Goal: Task Accomplishment & Management: Complete application form

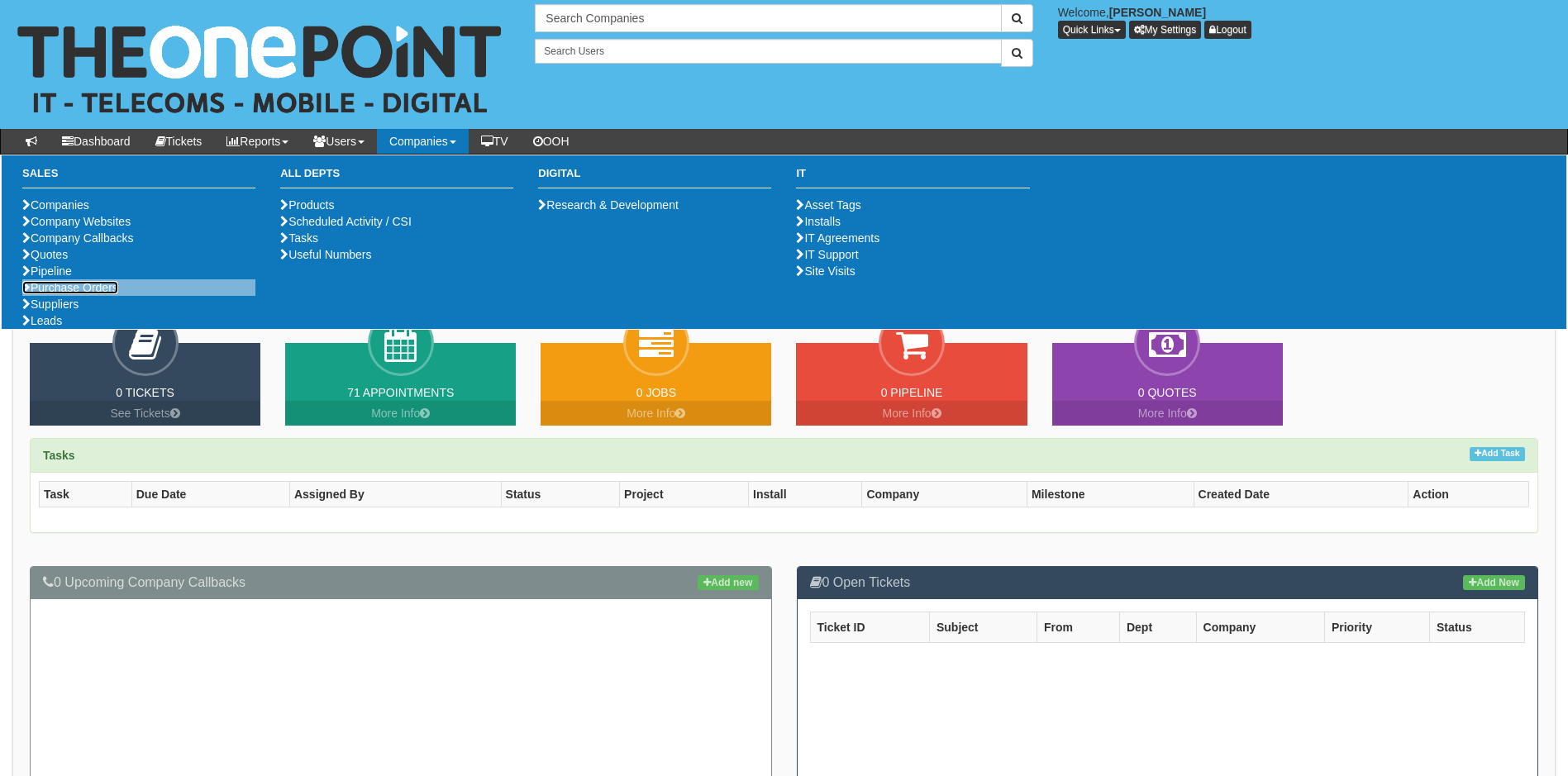
click at [104, 294] on link "Purchase Orders" at bounding box center [69, 287] width 96 height 13
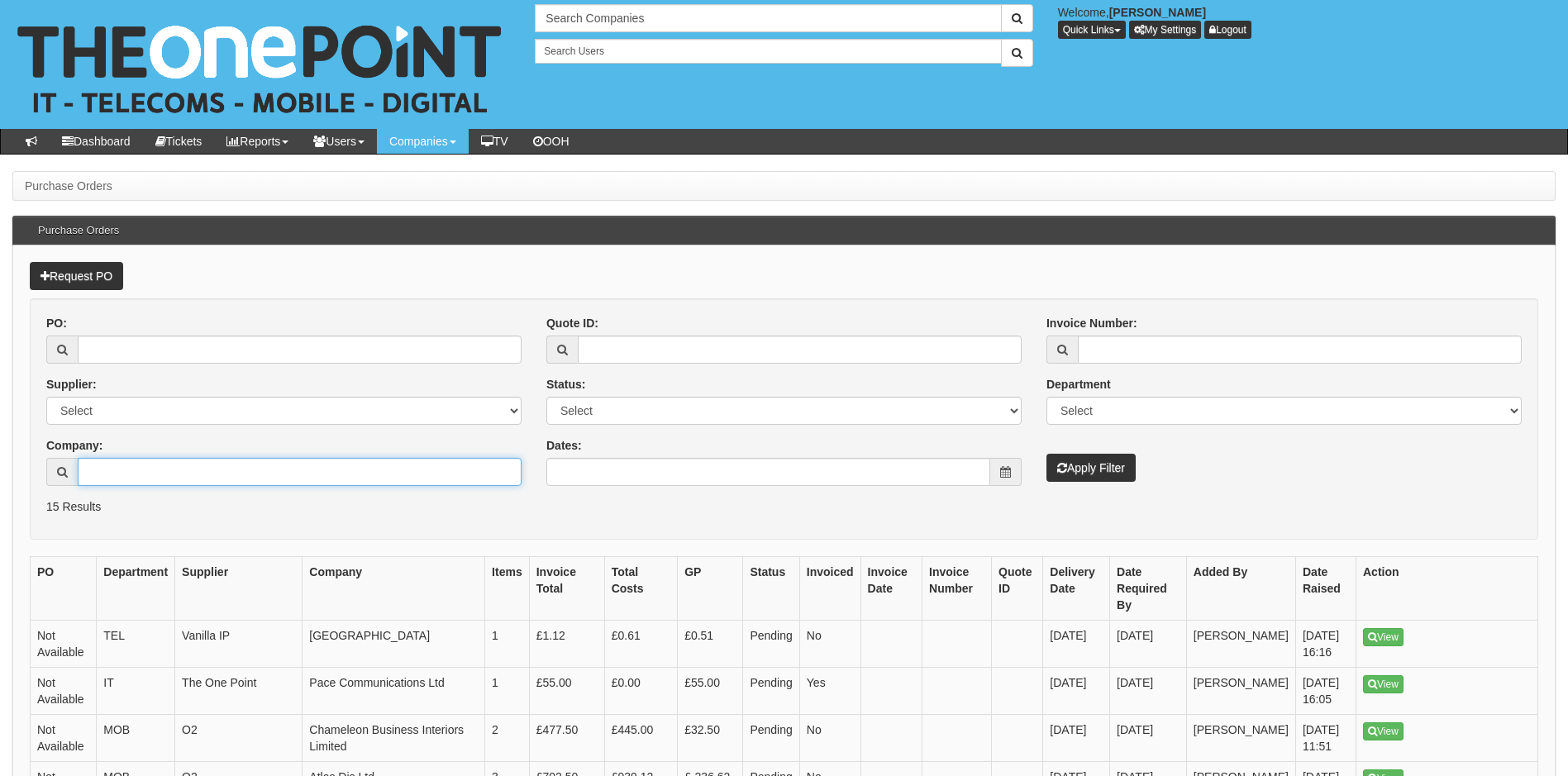
click at [140, 471] on input "Company:" at bounding box center [300, 472] width 444 height 28
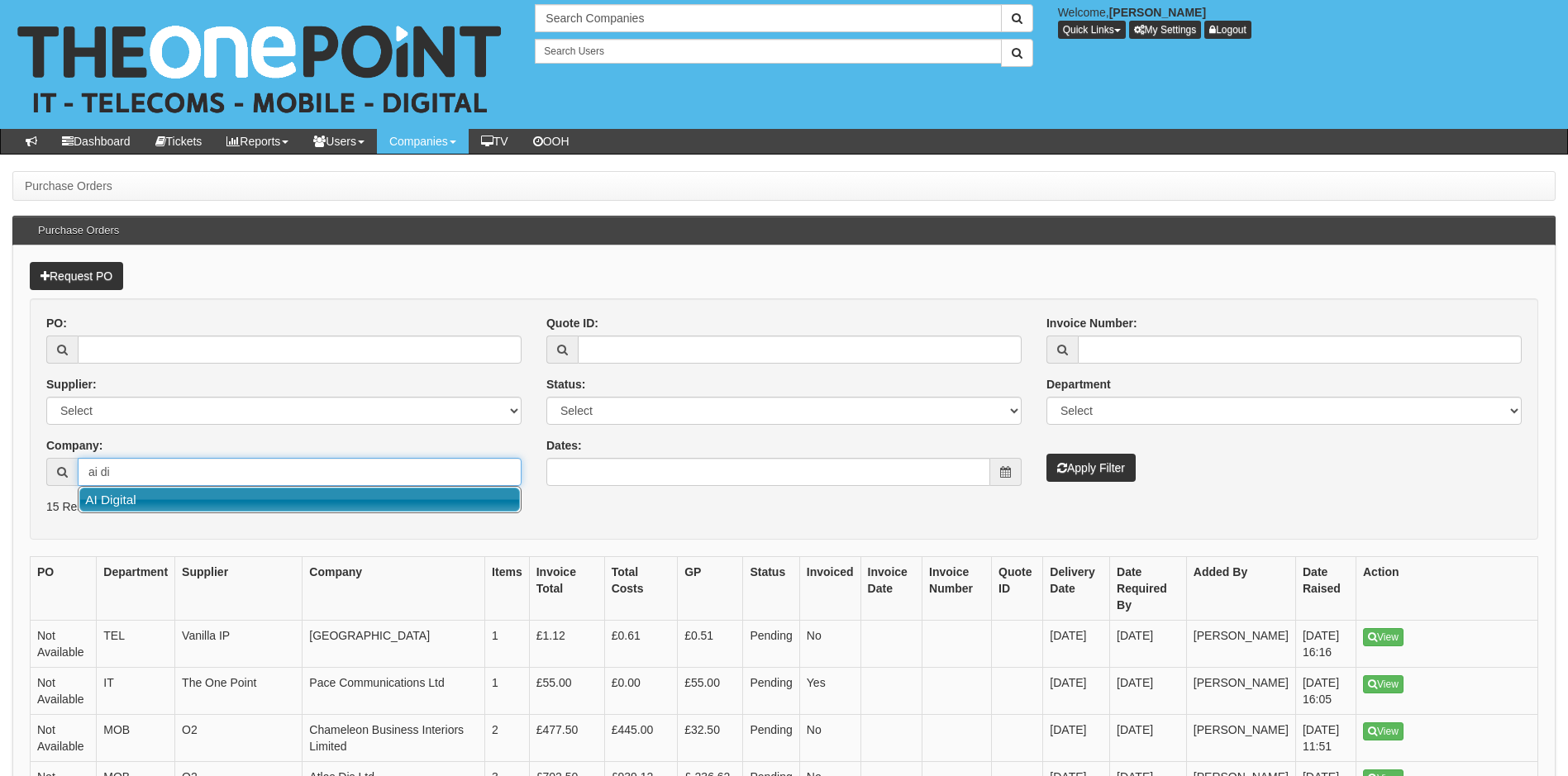
click at [155, 501] on link "AI Digital" at bounding box center [299, 499] width 440 height 24
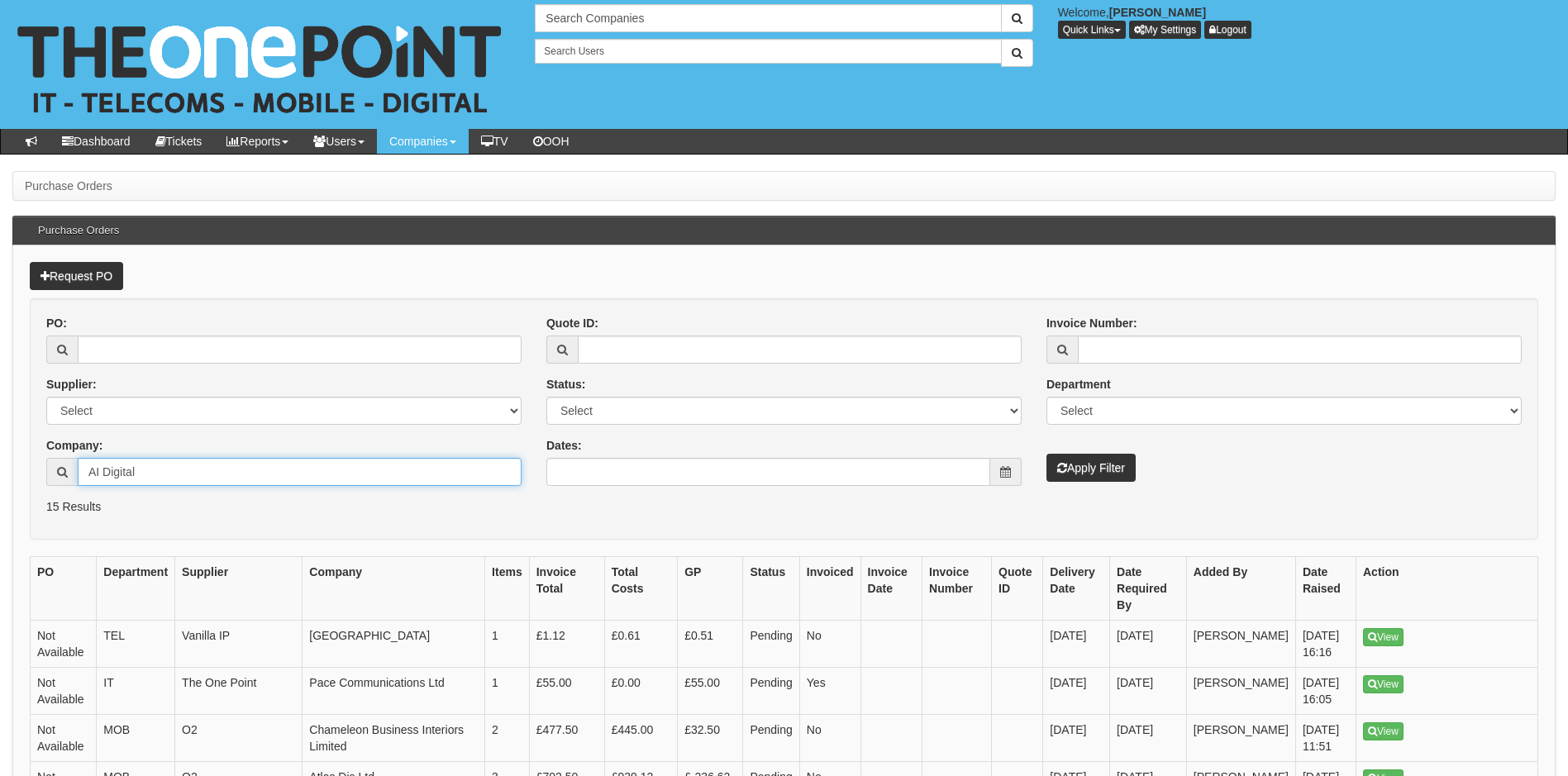
type input "AI Digital"
click at [1046, 454] on button "Apply Filter" at bounding box center [1091, 468] width 89 height 28
click at [93, 284] on link "Request PO" at bounding box center [76, 277] width 93 height 28
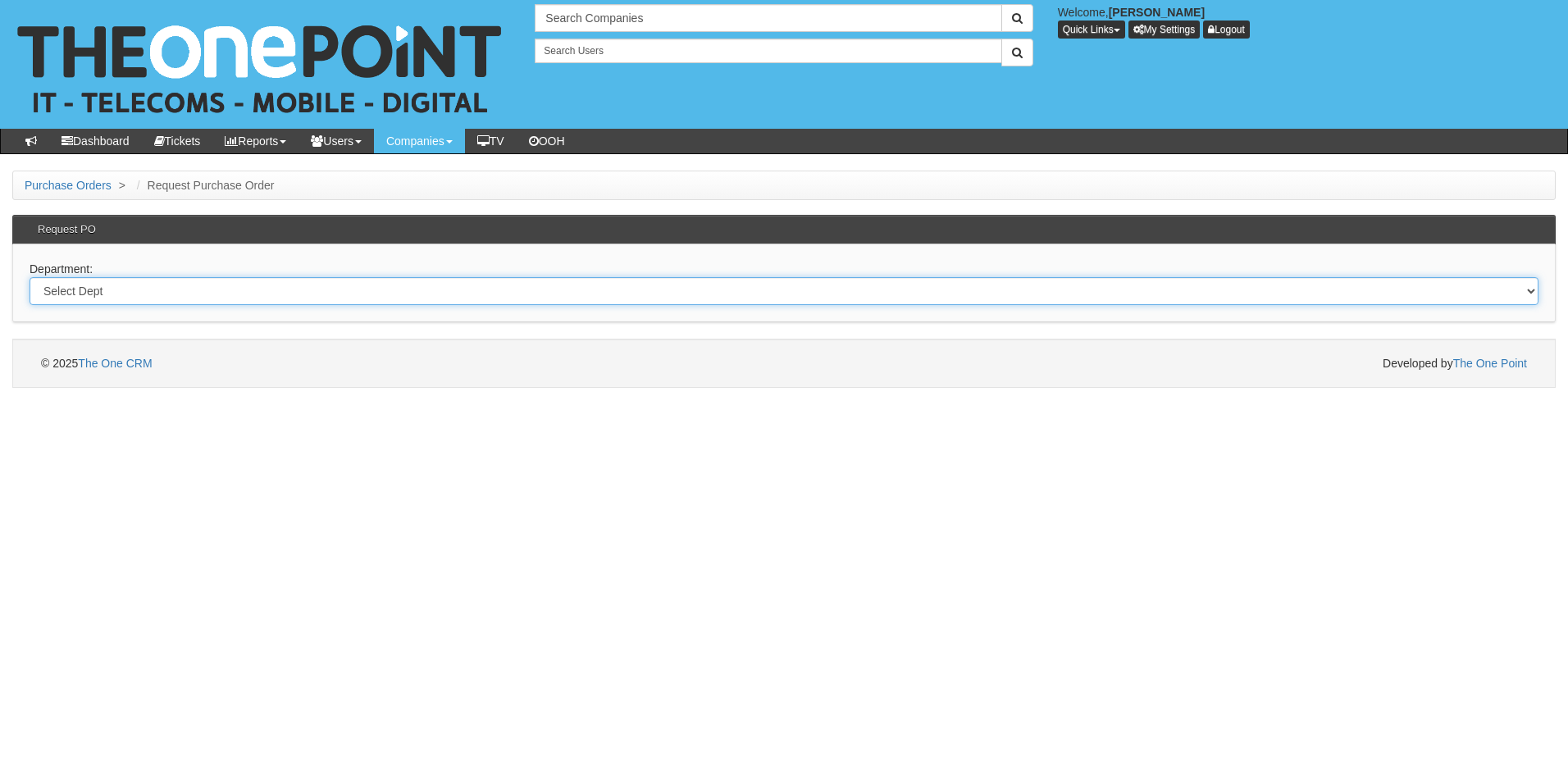
click at [135, 294] on select "Select Dept Digital Internal IT Mobiles Marketing Telecoms" at bounding box center [784, 291] width 1509 height 28
select select "?pipeID=&dept=IT"
click at [30, 277] on select "Select Dept Digital Internal IT Mobiles Marketing Telecoms" at bounding box center [784, 291] width 1509 height 28
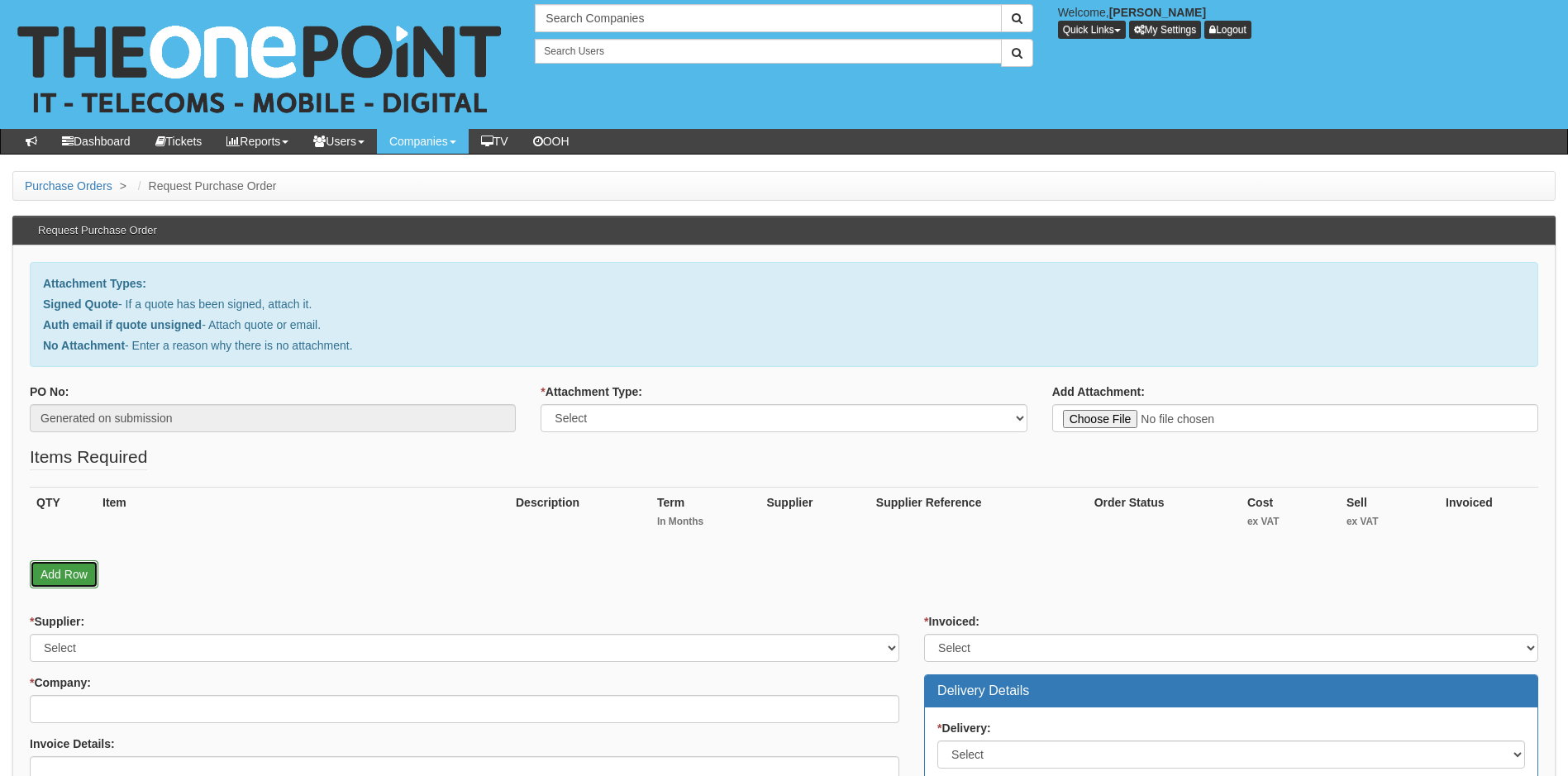
click at [71, 568] on link "Add Row" at bounding box center [64, 575] width 68 height 28
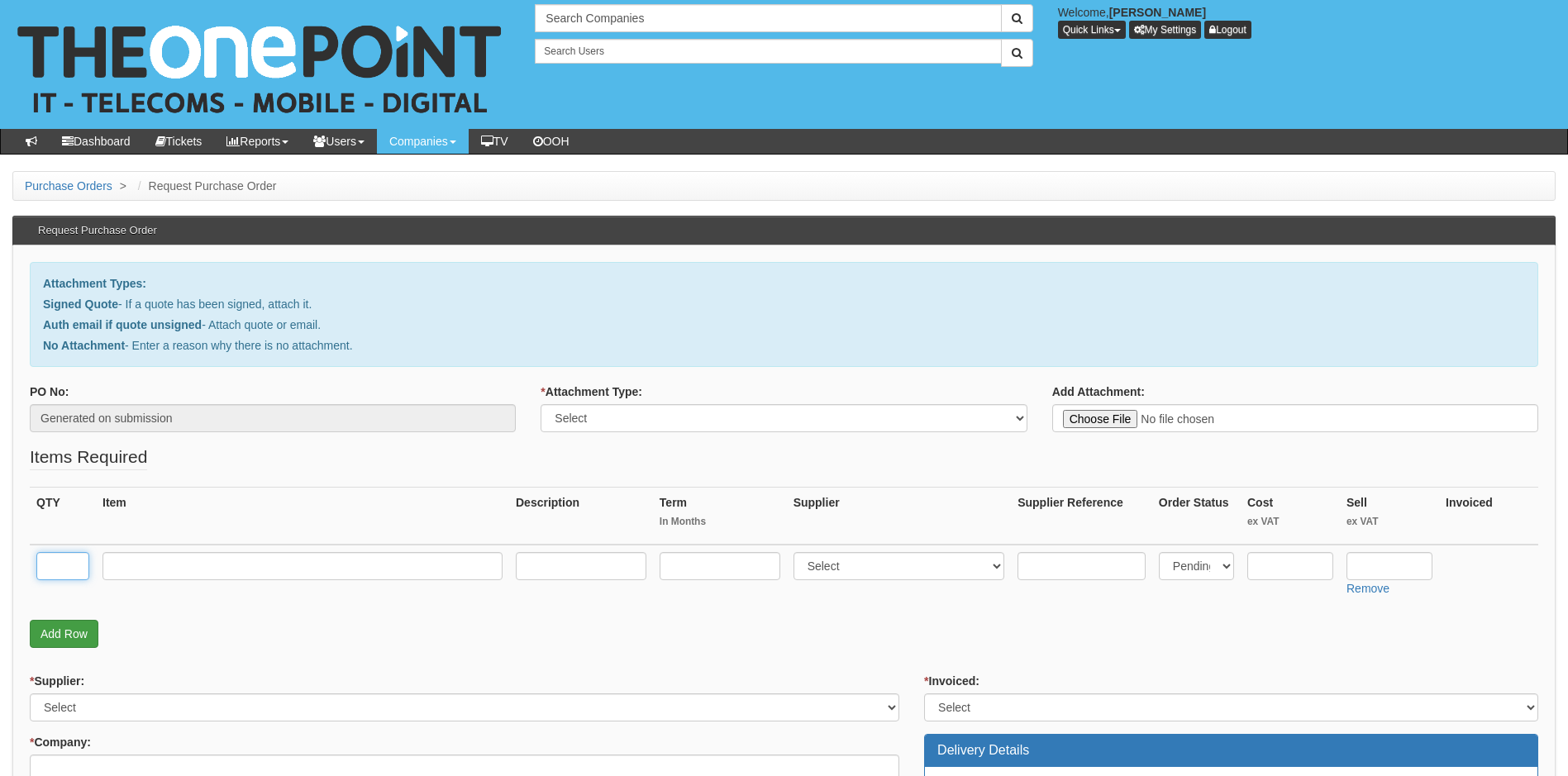
click at [71, 568] on input "text" at bounding box center [62, 566] width 53 height 28
type input "1"
click at [155, 565] on input "text" at bounding box center [303, 566] width 400 height 28
type input "M365 Exchange Online Plan 1"
type input "12"
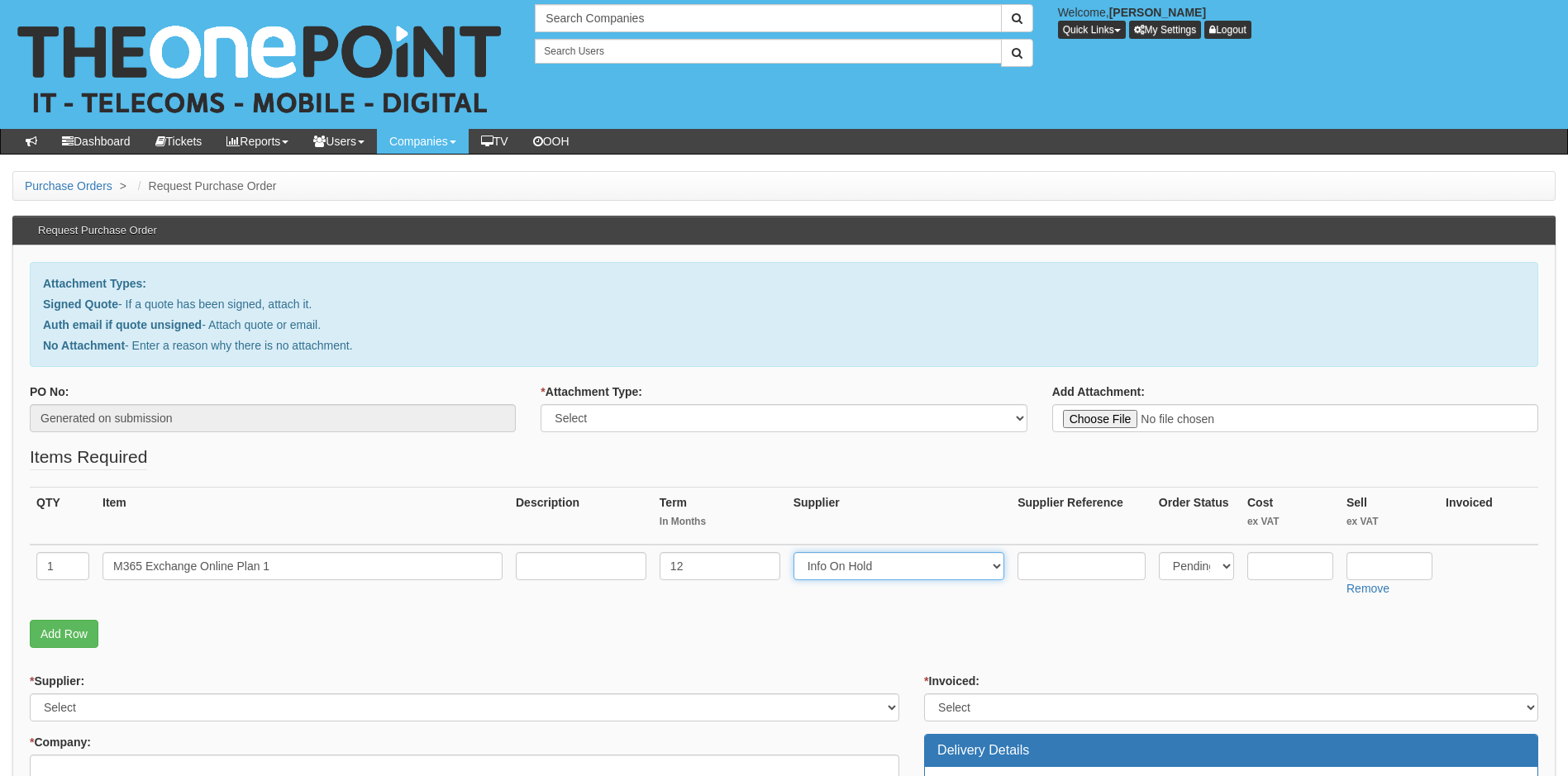
select select "291"
type input "3.10"
click at [1300, 571] on input "text" at bounding box center [1290, 566] width 86 height 28
type input "2.53"
click at [645, 704] on select "Select 123 REG.co.uk 1Password 3 4Gon AA Jones Electric Ltd Abzorb Access Group…" at bounding box center [464, 708] width 870 height 28
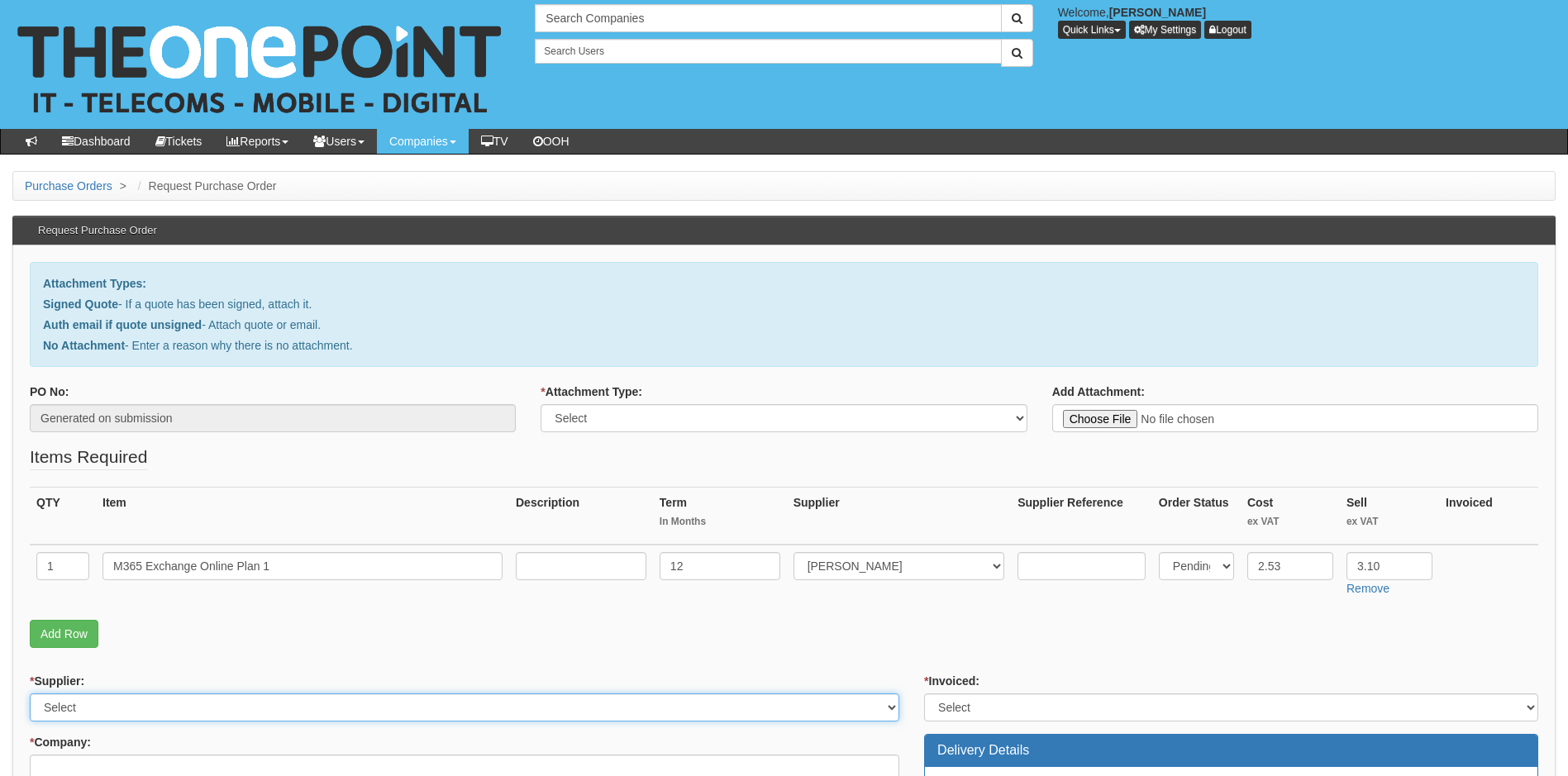
select select "291"
click at [30, 693] on select "Select 123 REG.co.uk 1Password 3 4Gon AA Jones Electric Ltd Abzorb Access Group…" at bounding box center [464, 708] width 870 height 28
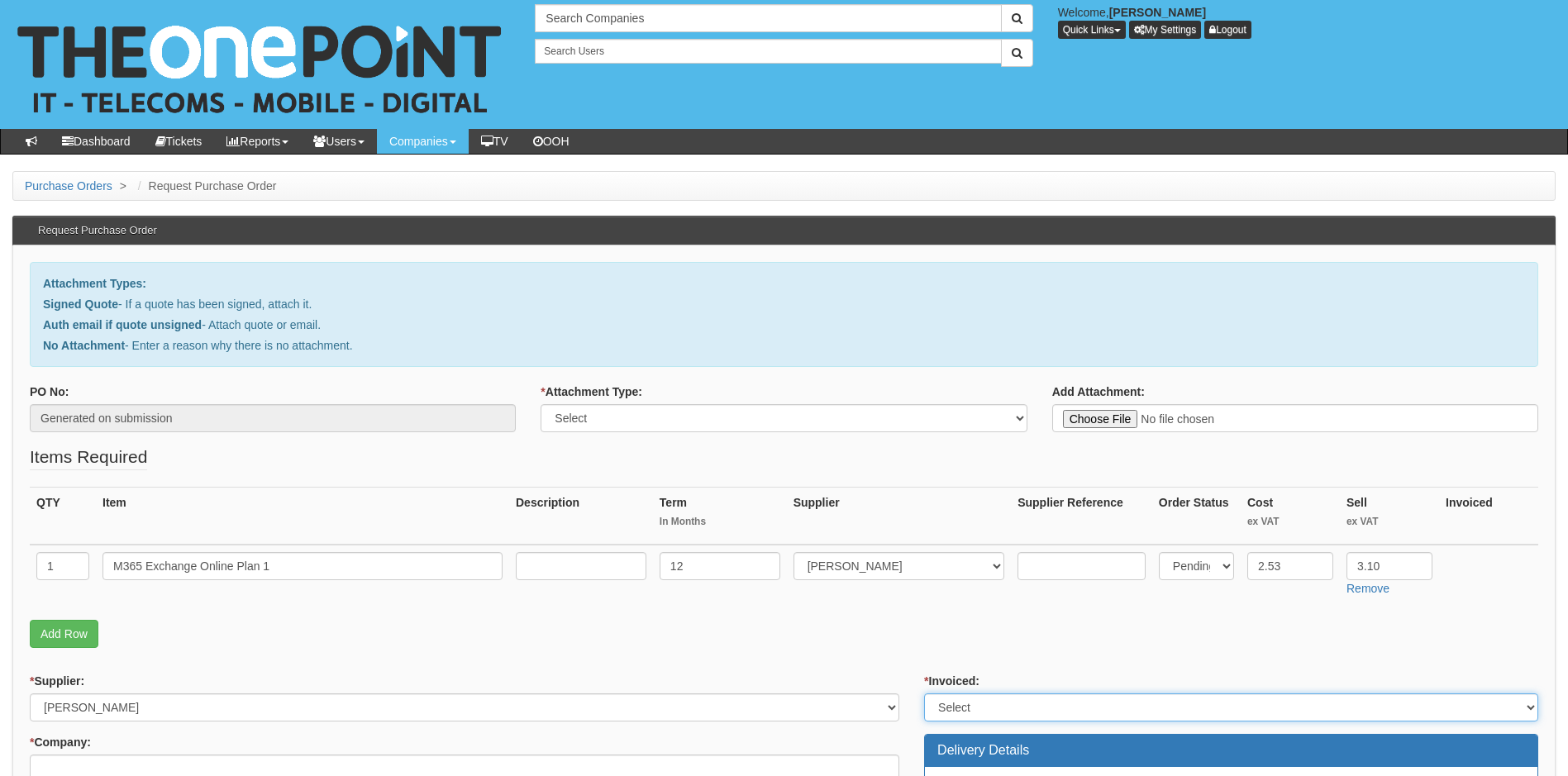
click at [988, 708] on select "Select Yes No N/A STB (part of order)" at bounding box center [1231, 708] width 614 height 28
select select "1"
click at [924, 693] on select "Select Yes No N/A STB (part of order)" at bounding box center [1231, 708] width 614 height 28
click at [719, 418] on select "Select Signed Quote Auth email with quote if unsigned No Attachment" at bounding box center [784, 419] width 486 height 28
select select "Signed Quote"
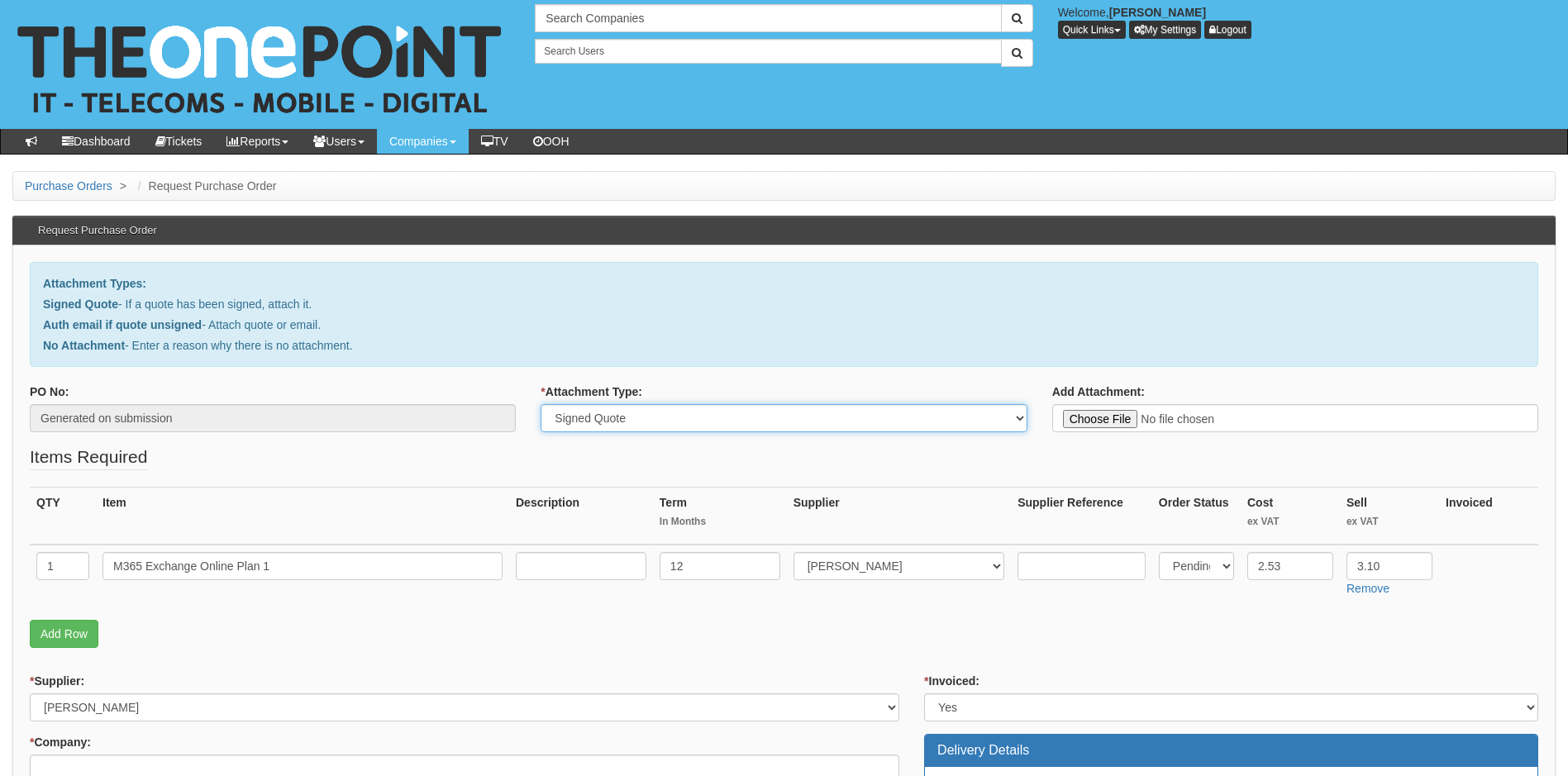
click at [541, 405] on select "Select Signed Quote Auth email with quote if unsigned No Attachment" at bounding box center [784, 419] width 486 height 28
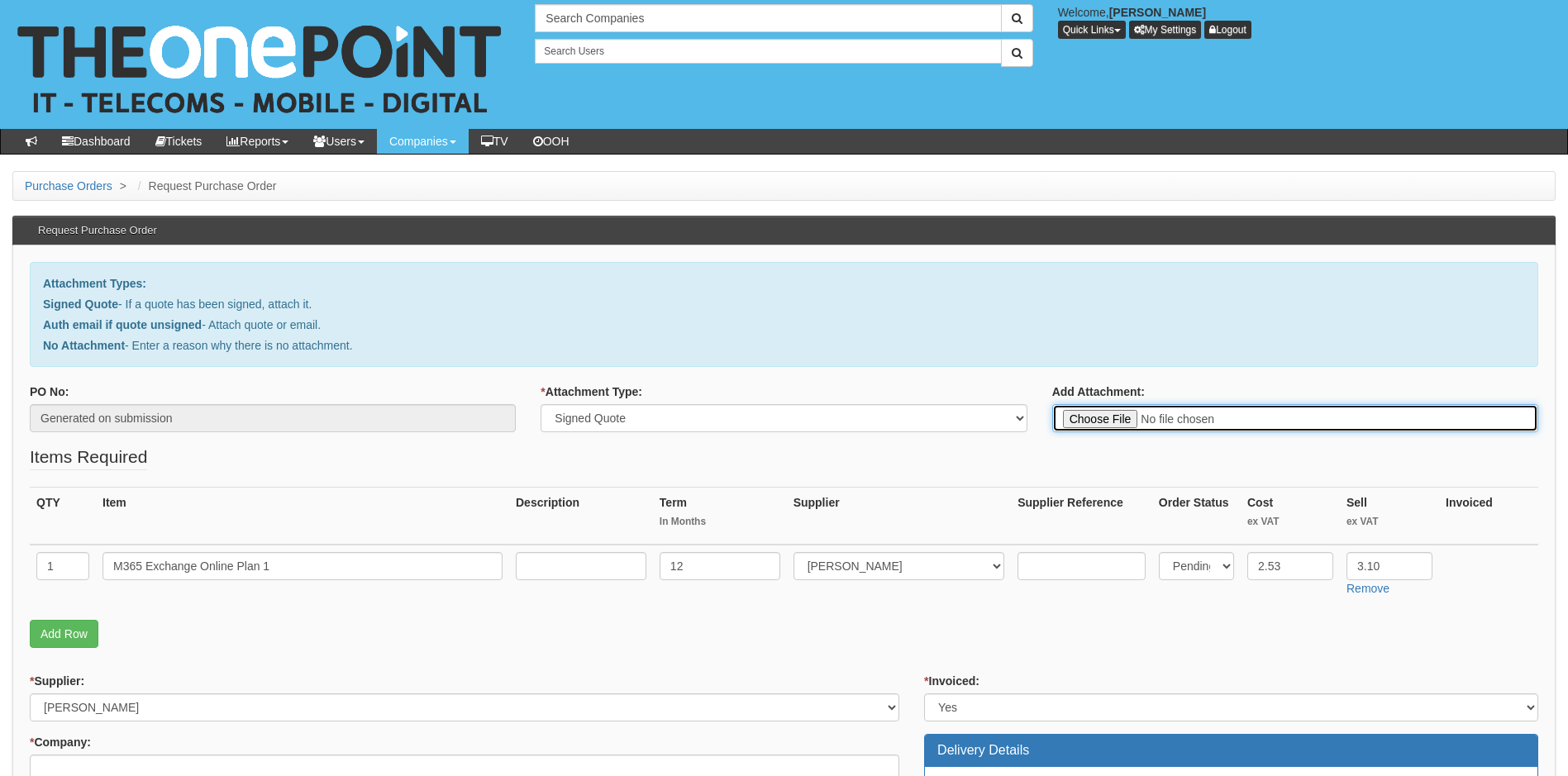
click at [1072, 419] on input "Add Attachment:" at bounding box center [1295, 419] width 486 height 28
type input "C:\fakepath\AI Digital - New Exchange Online Plan 1 Licence.pdf"
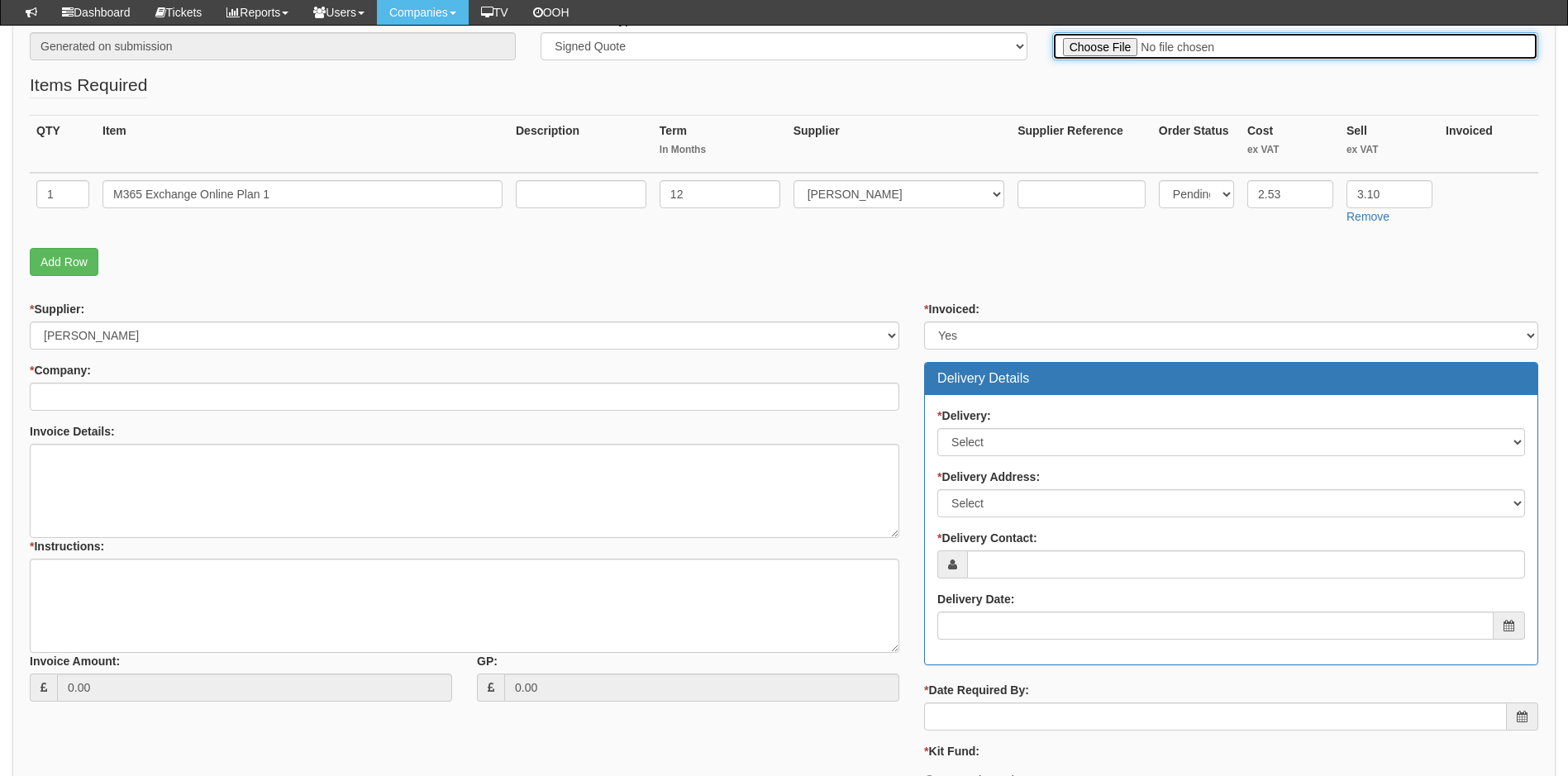
scroll to position [331, 0]
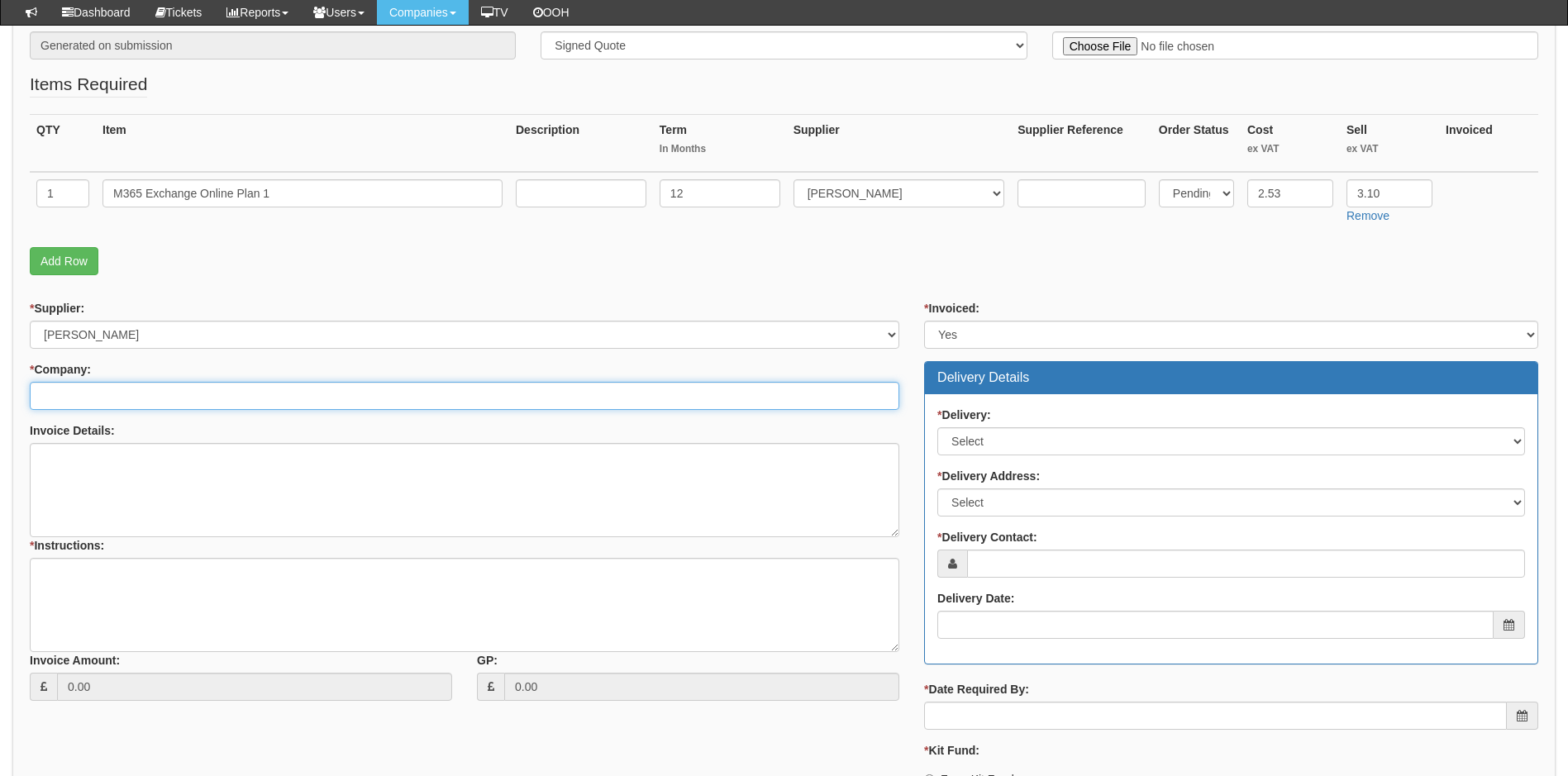
click at [127, 398] on input "* Company:" at bounding box center [464, 396] width 870 height 28
type input "AI Digital"
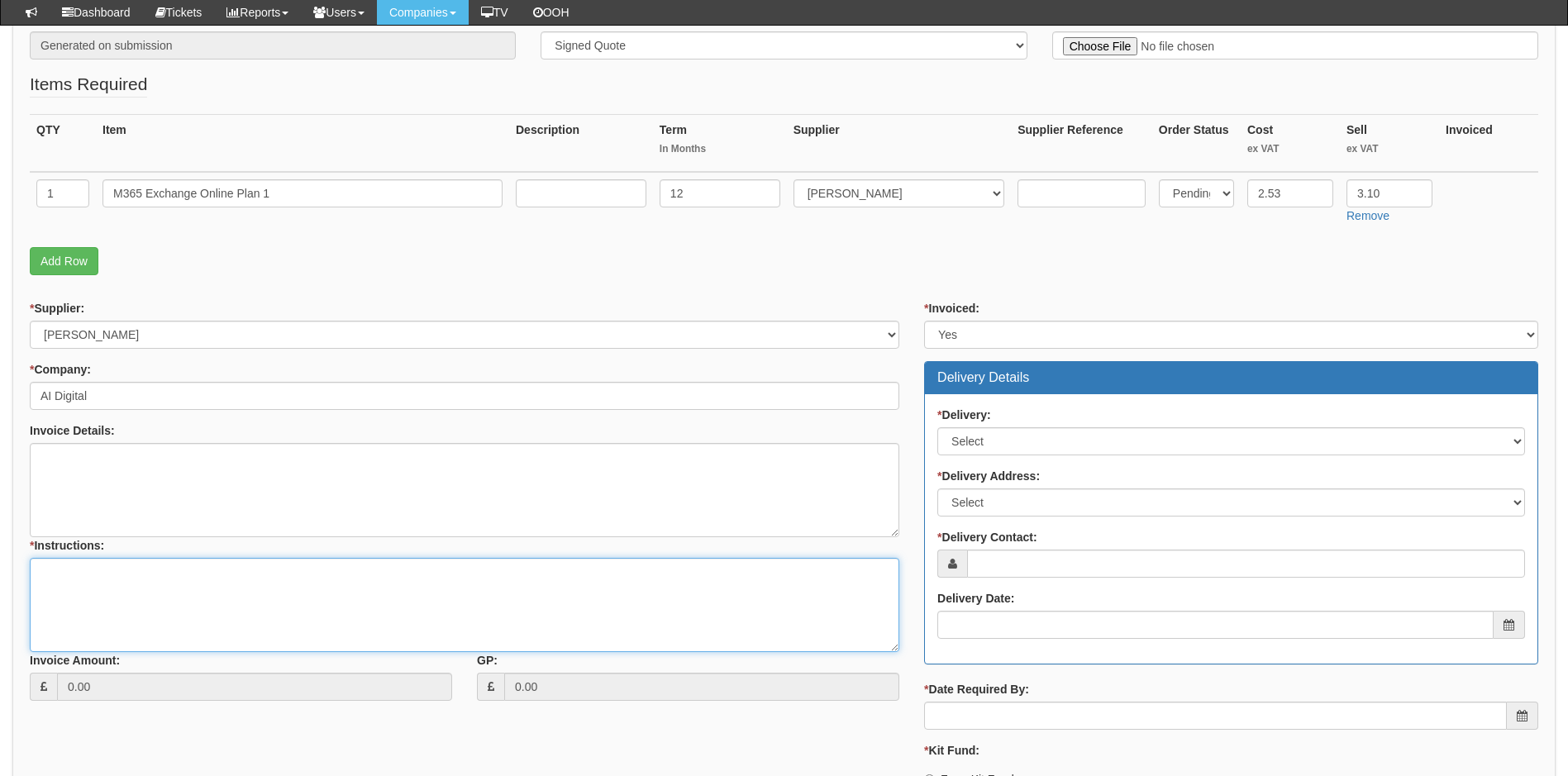
click at [104, 582] on textarea "* Instructions:" at bounding box center [464, 605] width 870 height 94
click at [119, 578] on textarea "* Instructions:" at bounding box center [464, 605] width 870 height 94
paste textarea "432458"
type textarea "Linked to ticket 432458"
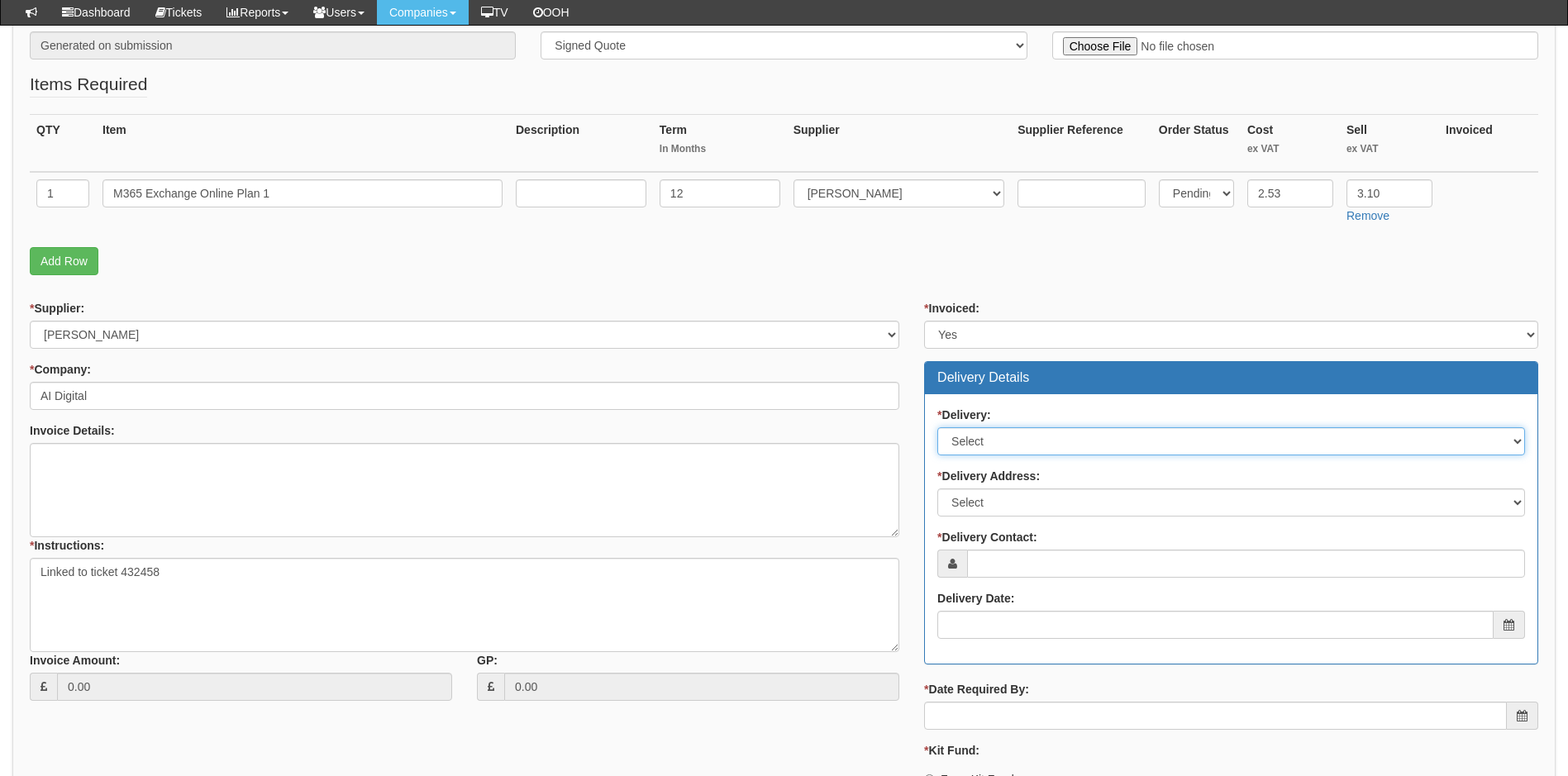
click at [1034, 442] on select "Select No Not Applicable Yes" at bounding box center [1231, 442] width 588 height 28
select select "3"
click at [937, 428] on select "Select No Not Applicable Yes" at bounding box center [1231, 442] width 588 height 28
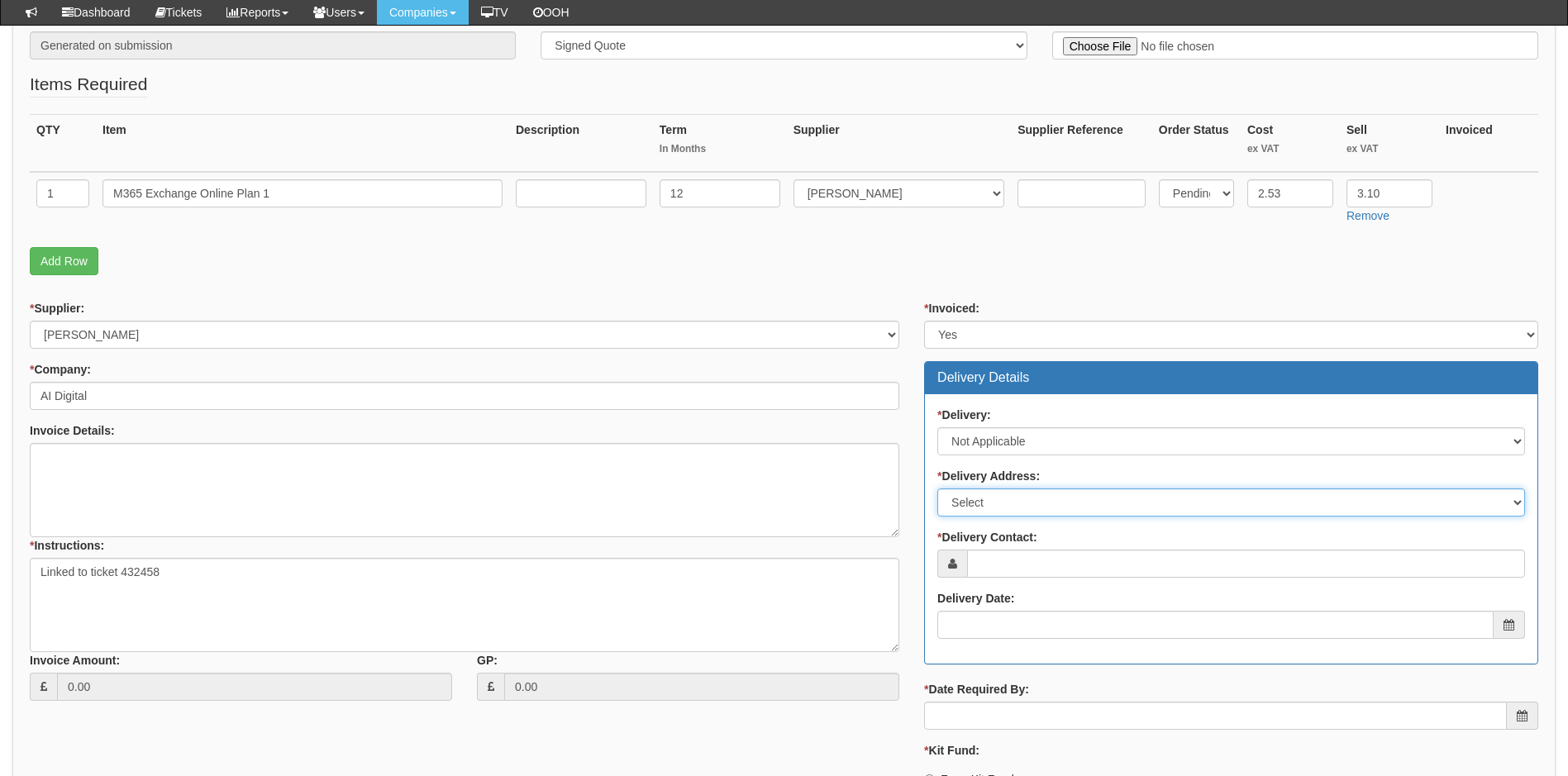
click at [1048, 506] on select "Select Not Applicable Other" at bounding box center [1231, 503] width 588 height 28
select select "N/A"
click at [937, 489] on select "Select Not Applicable Other" at bounding box center [1231, 503] width 588 height 28
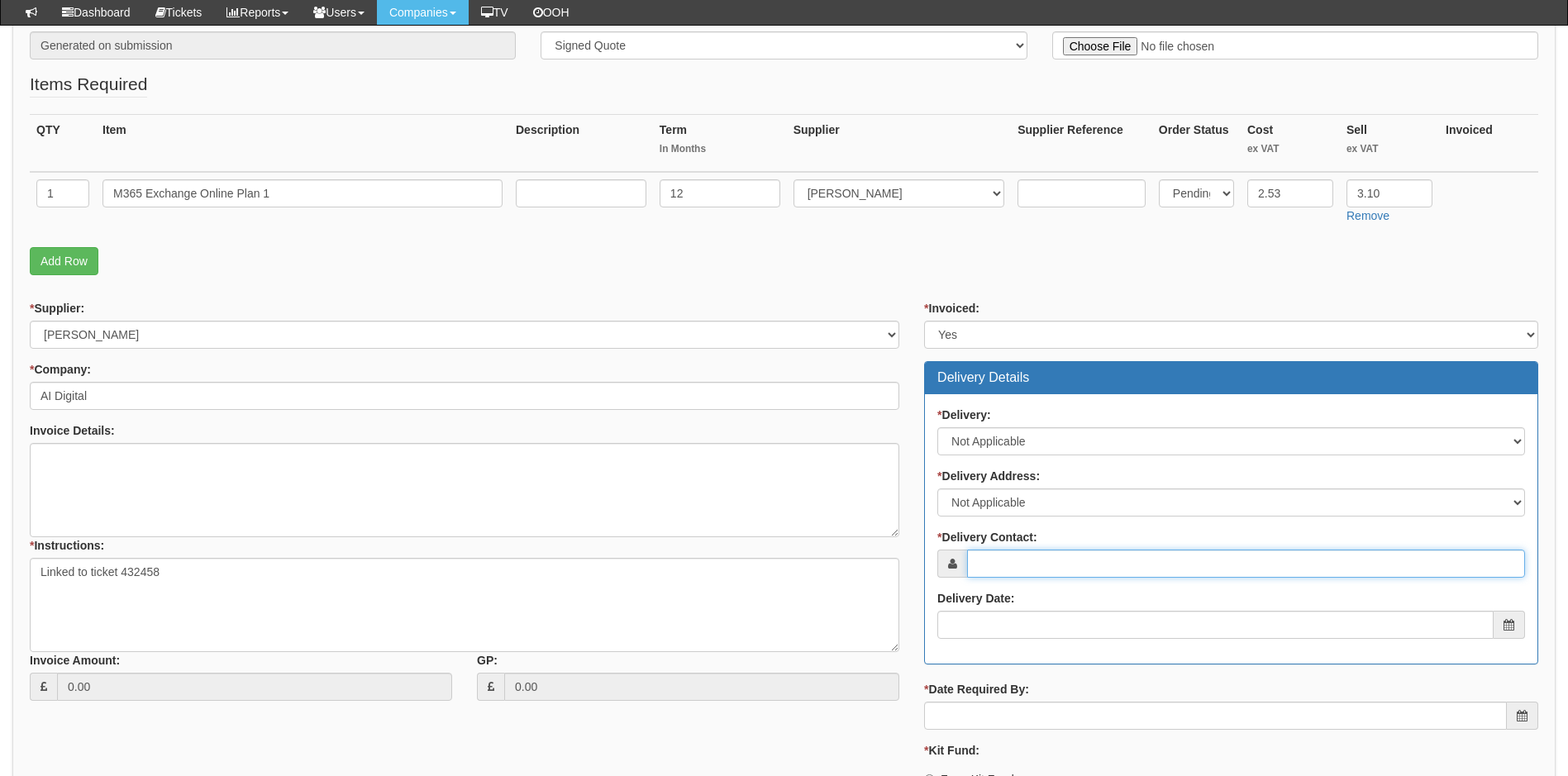
click at [1042, 567] on input "* Delivery Contact:" at bounding box center [1246, 564] width 558 height 28
click at [1010, 559] on input "* Delivery Contact:" at bounding box center [1246, 564] width 558 height 28
paste input "[EMAIL_ADDRESS][DOMAIN_NAME]"
type input "[EMAIL_ADDRESS][DOMAIN_NAME]"
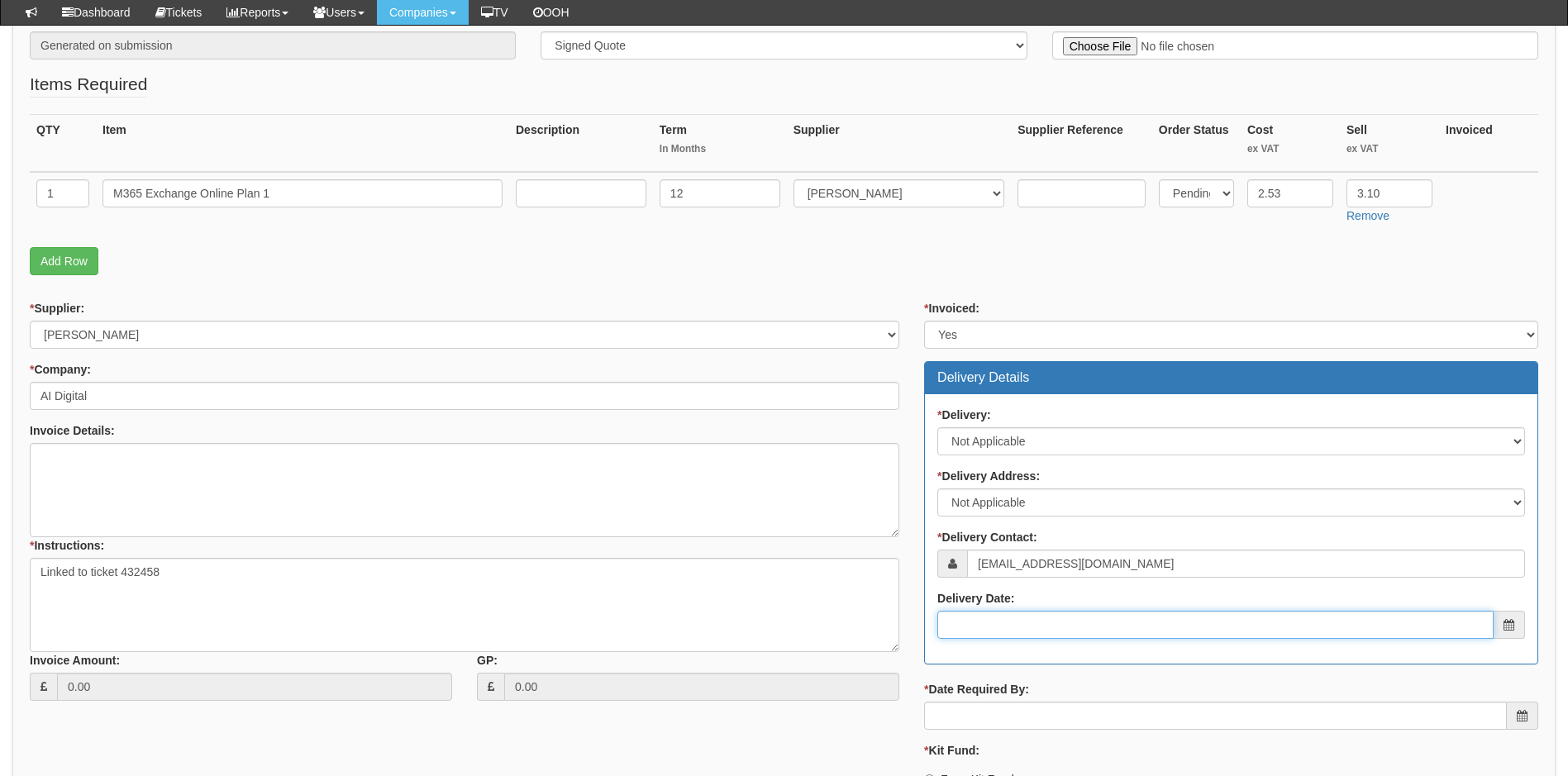
click at [1013, 626] on input "Delivery Date:" at bounding box center [1215, 625] width 556 height 28
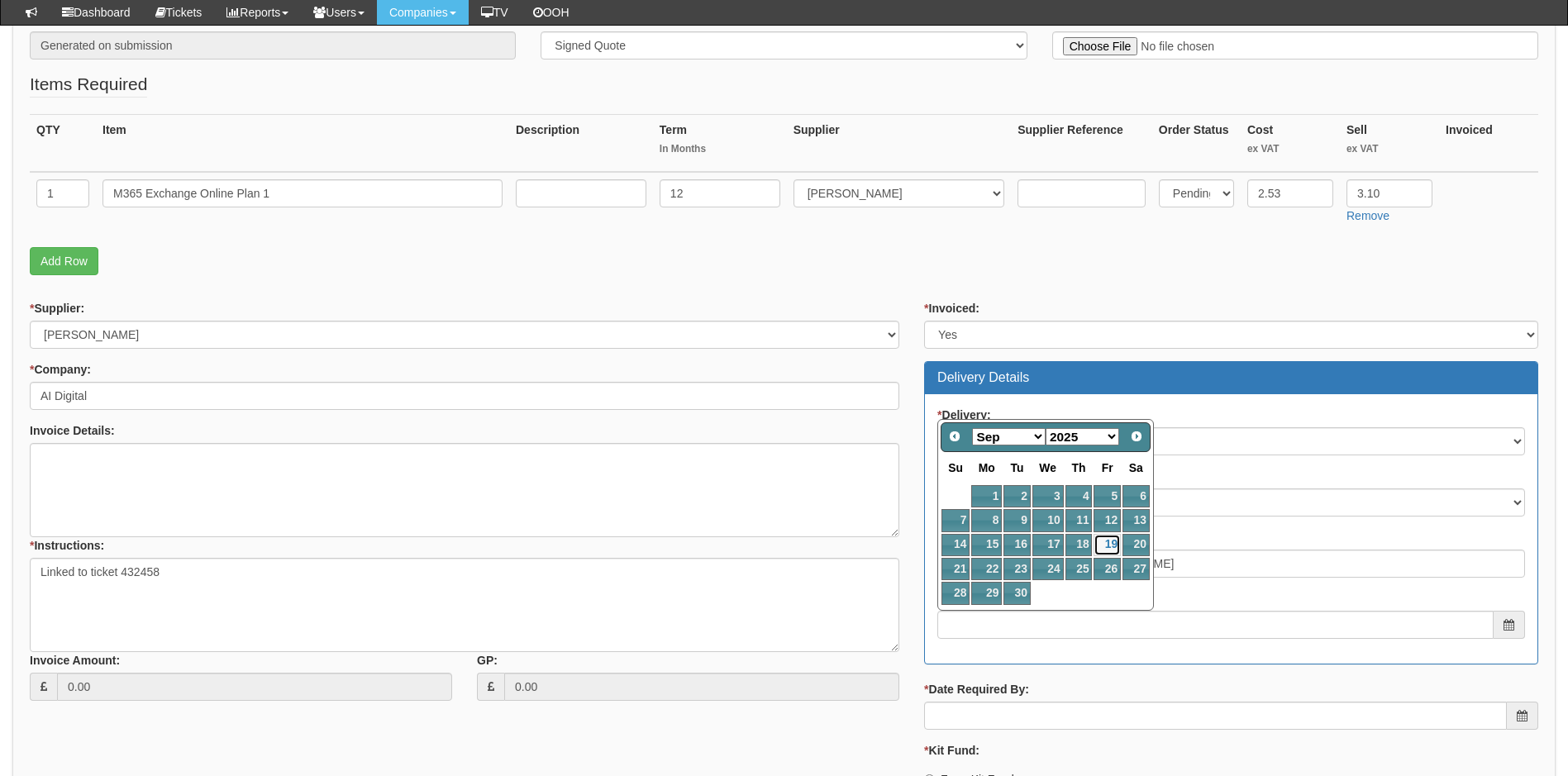
click at [1102, 542] on link "19" at bounding box center [1106, 544] width 26 height 22
type input "2025-09-19"
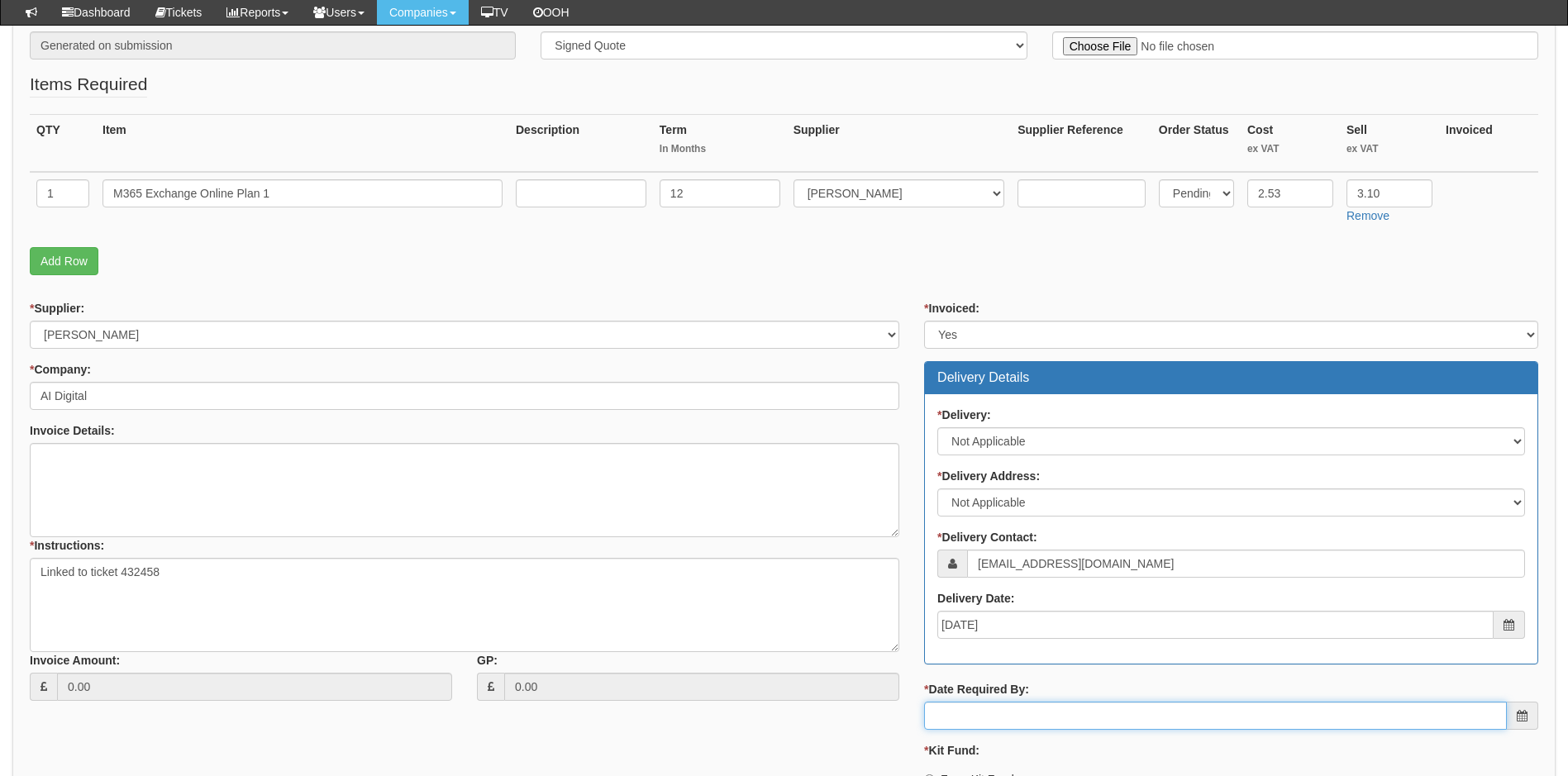
click at [1000, 710] on input "* Date Required By:" at bounding box center [1215, 716] width 583 height 28
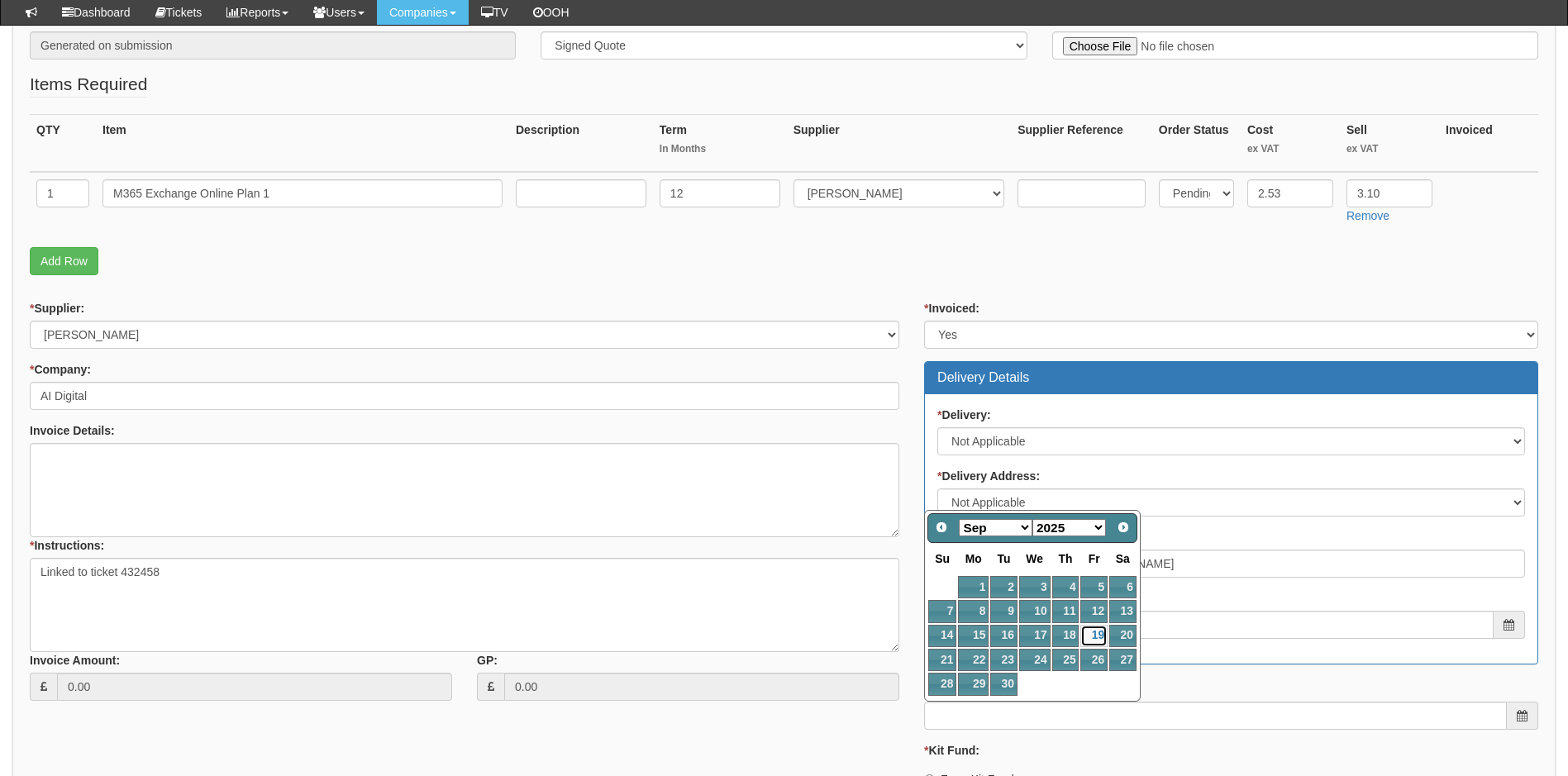
click at [1087, 629] on link "19" at bounding box center [1093, 636] width 26 height 22
type input "2025-09-19"
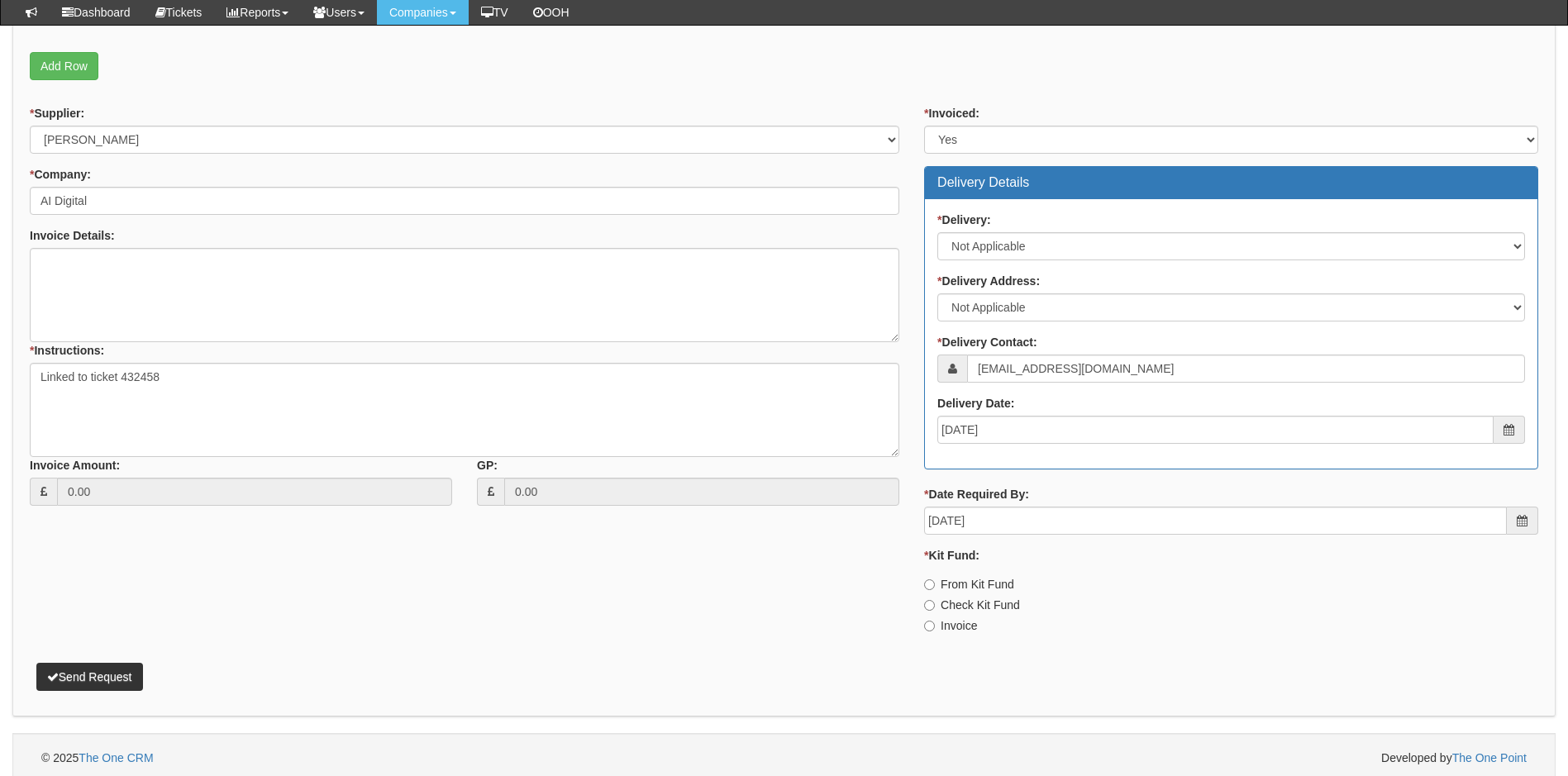
scroll to position [533, 0]
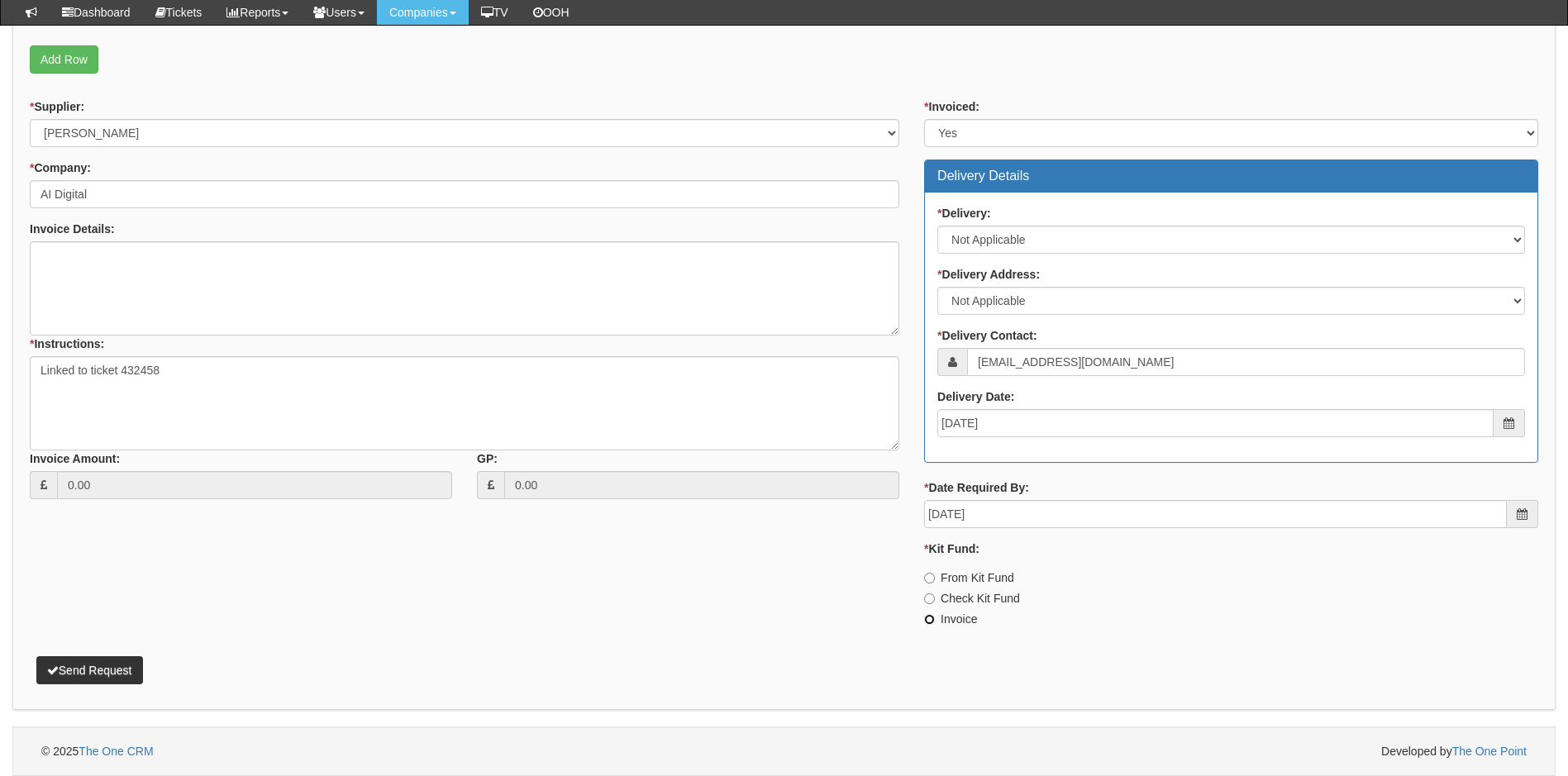
click at [926, 620] on input "Invoice" at bounding box center [929, 620] width 11 height 11
radio input "true"
click at [107, 672] on button "Send Request" at bounding box center [89, 671] width 107 height 28
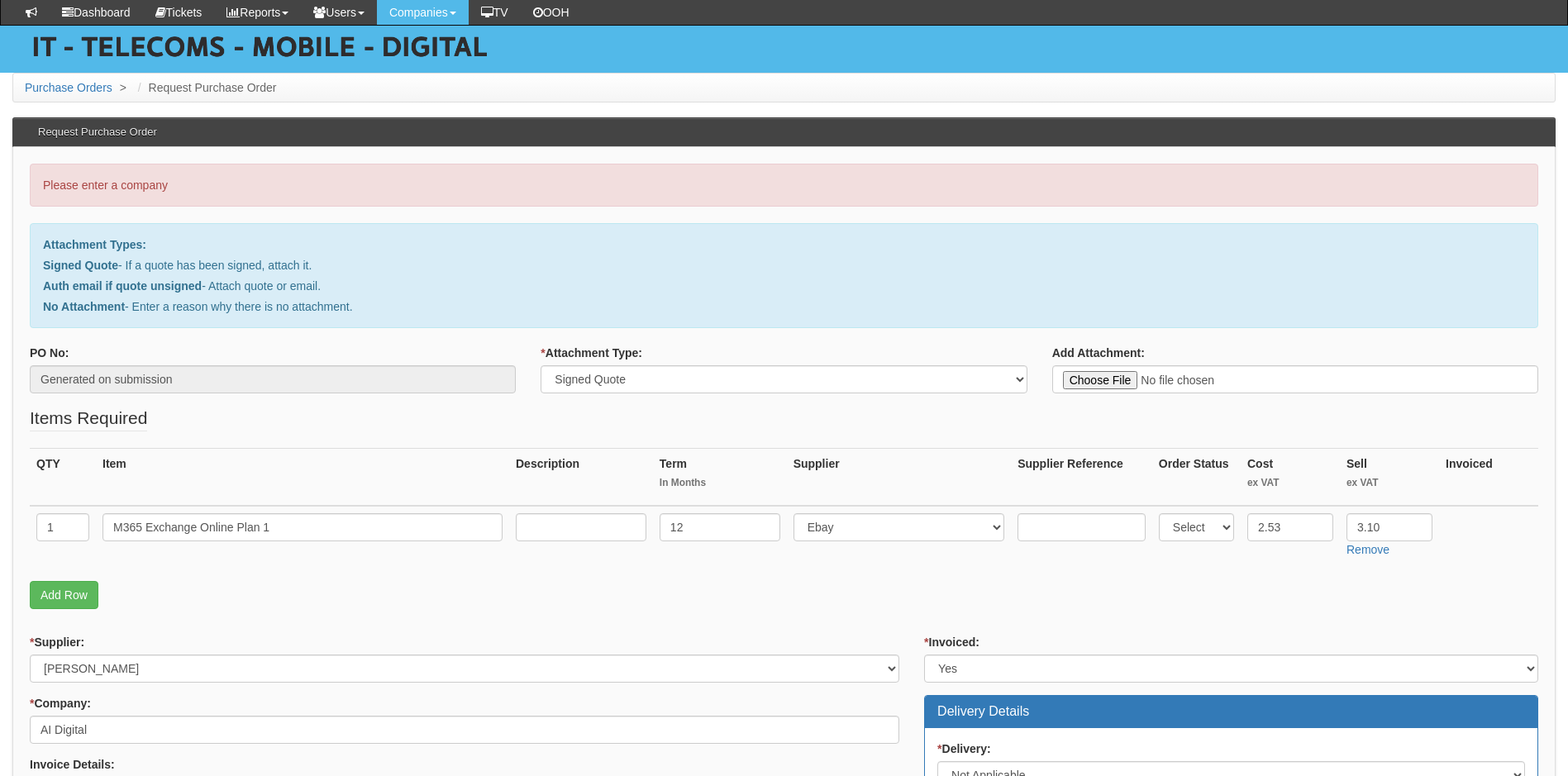
scroll to position [248, 0]
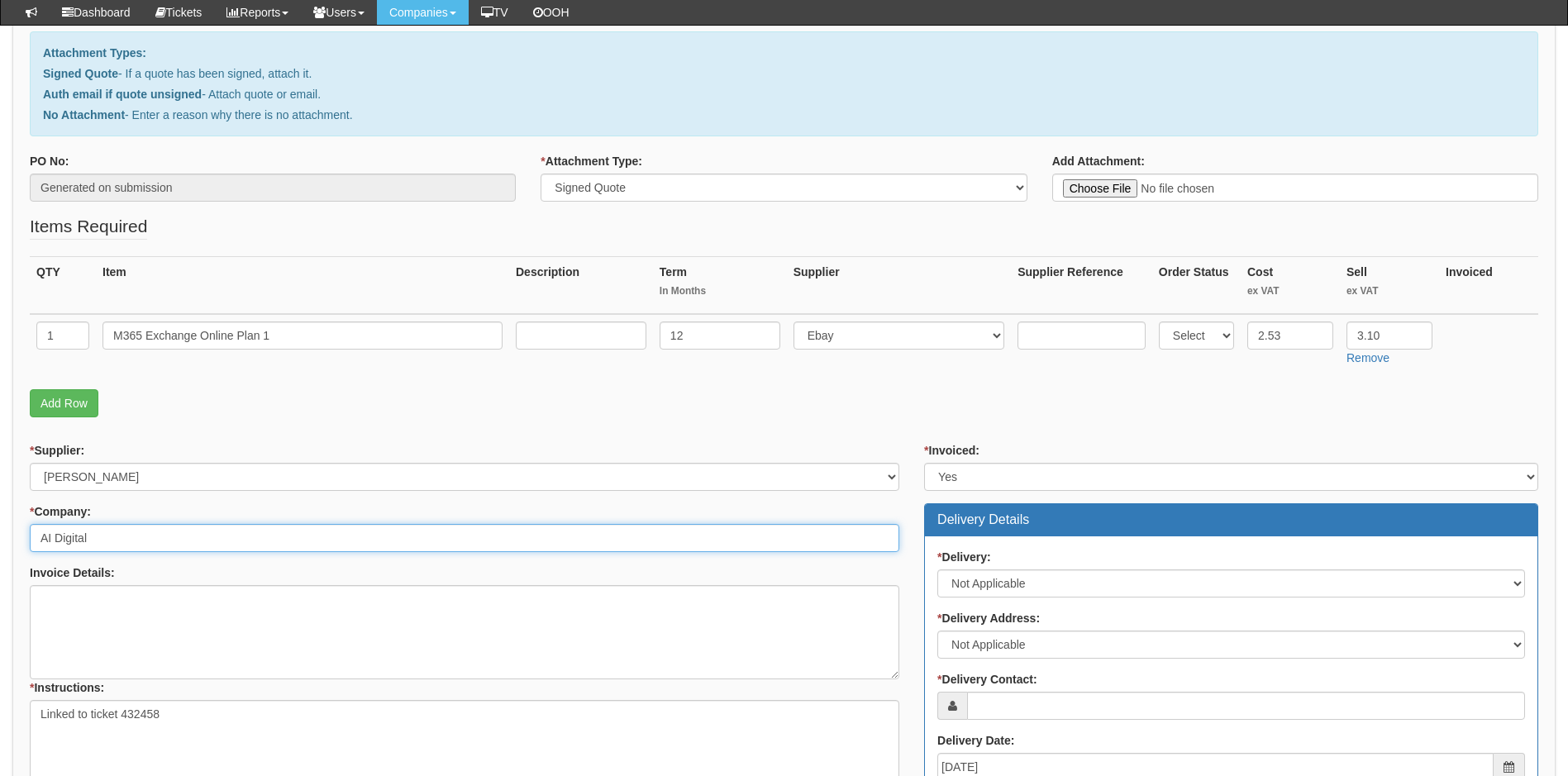
click at [220, 544] on input "AI Digital" at bounding box center [464, 538] width 870 height 28
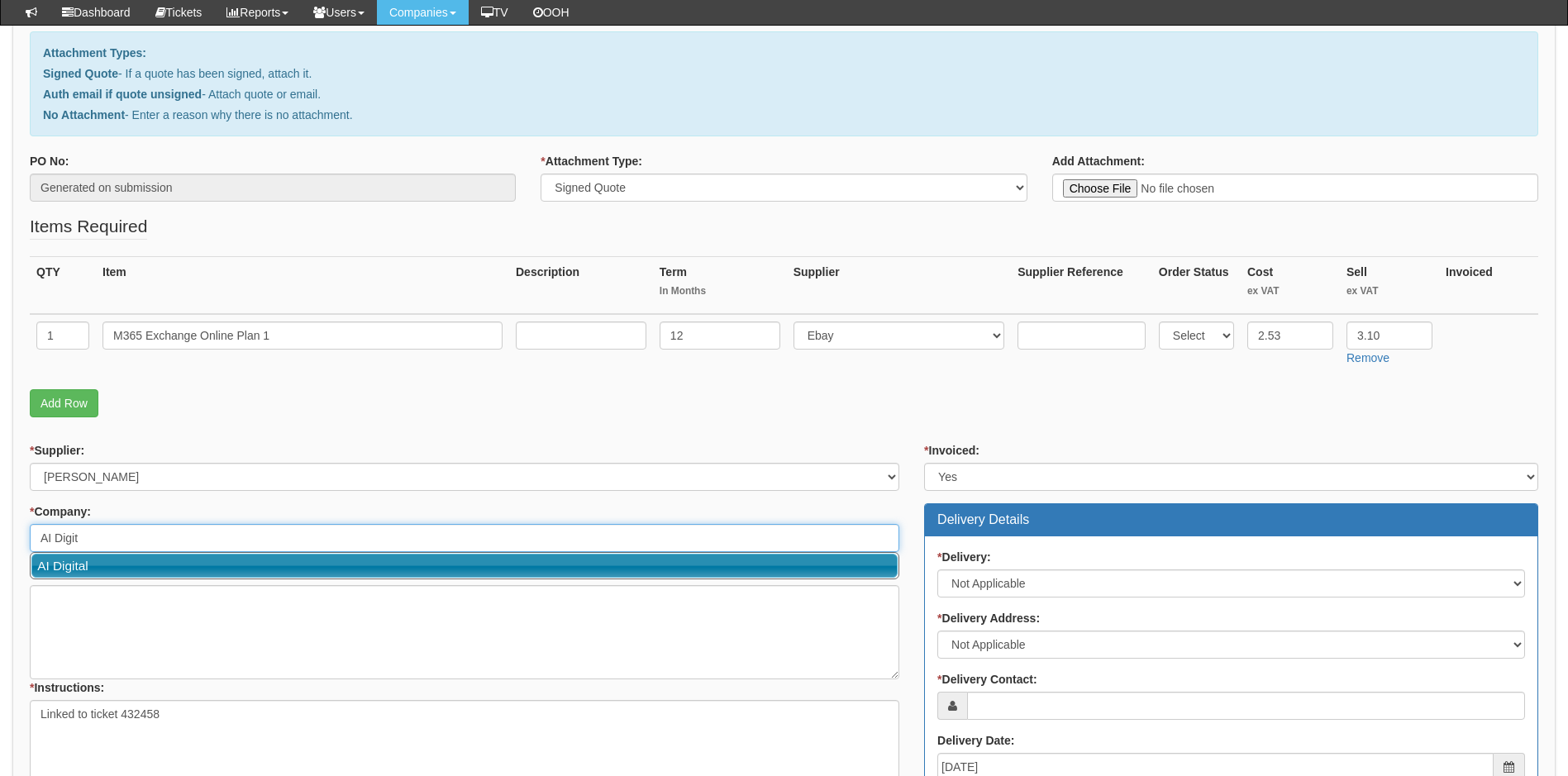
click at [102, 564] on link "AI Digital" at bounding box center [464, 565] width 866 height 24
type input "AI Digital"
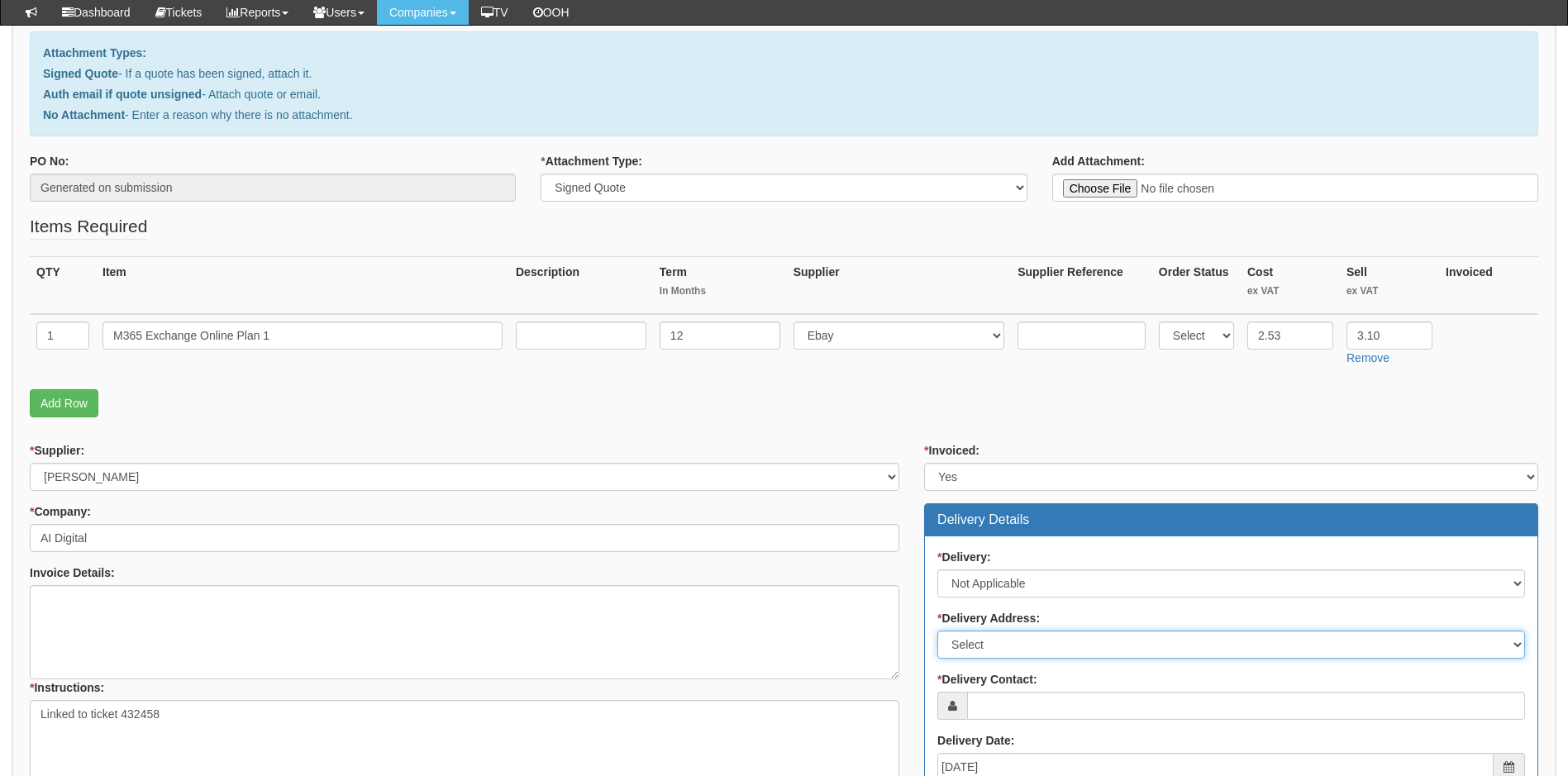
click at [1014, 643] on select "Select Not Applicable Main Address - LN6 3QN Other" at bounding box center [1231, 645] width 588 height 28
select select "N/A"
click at [937, 631] on select "Select Not Applicable Main Address - LN6 3QN Other" at bounding box center [1231, 645] width 588 height 28
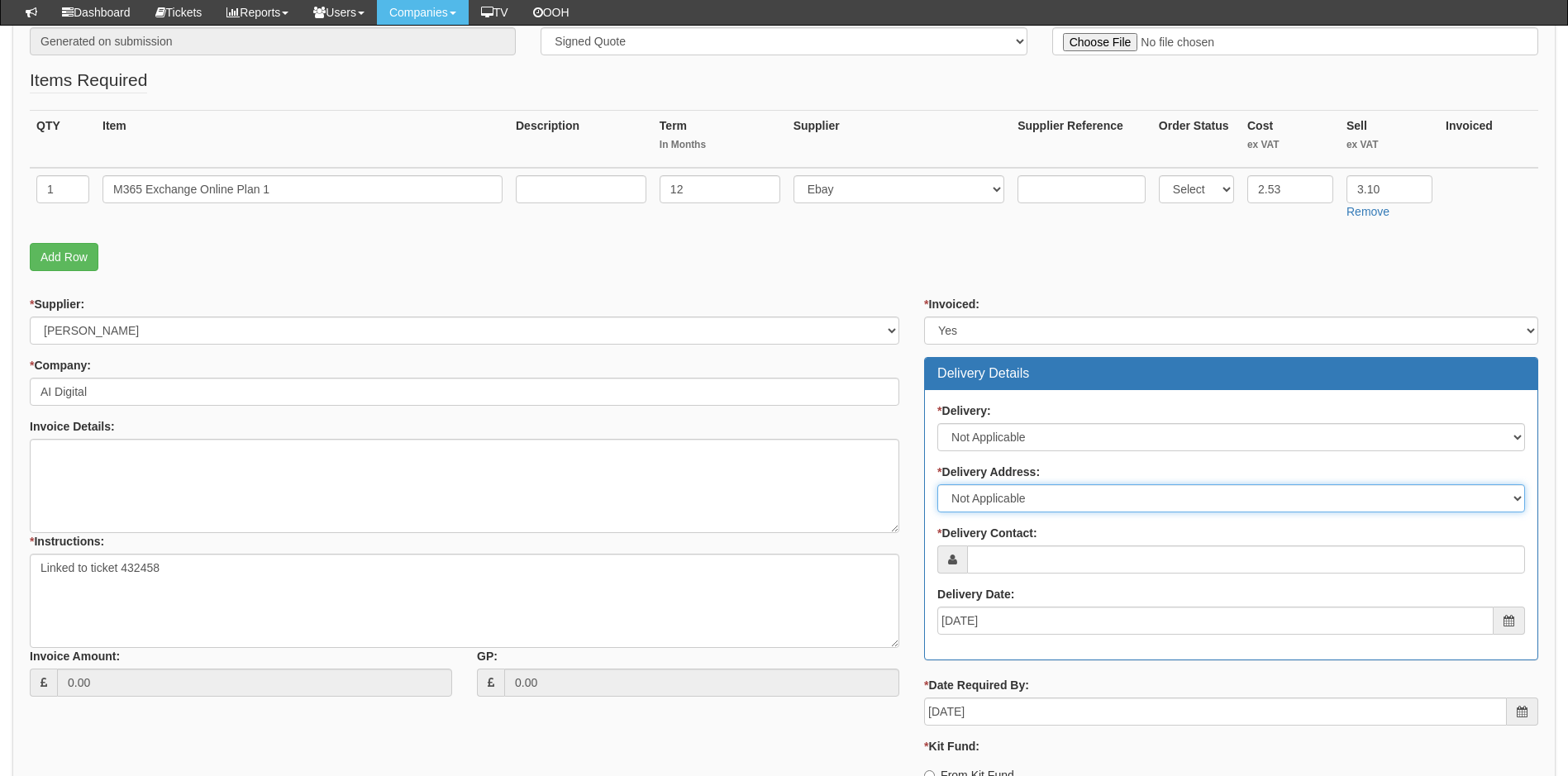
scroll to position [413, 0]
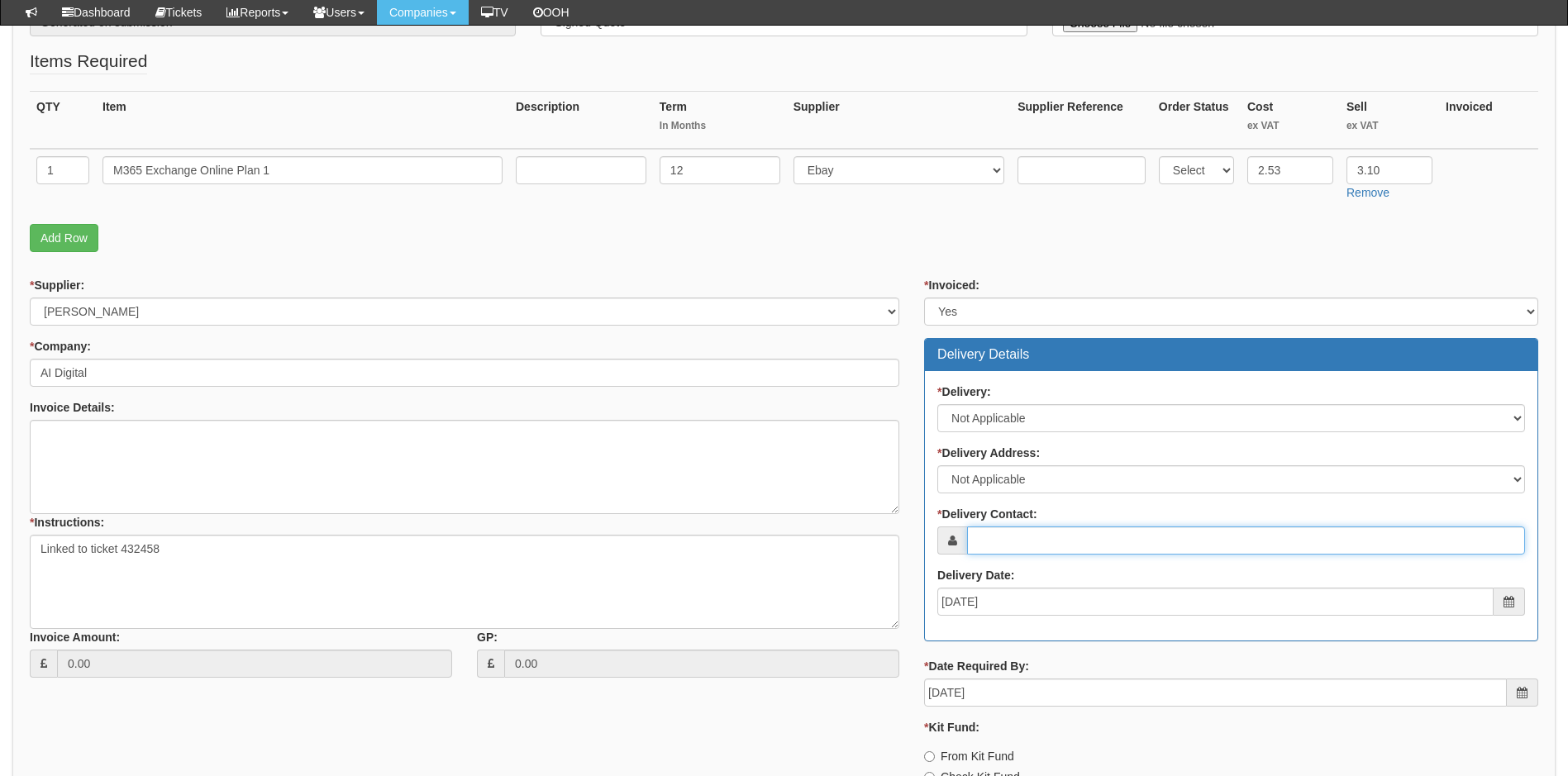
click at [1032, 545] on input "* Delivery Contact:" at bounding box center [1246, 541] width 558 height 28
paste input "[EMAIL_ADDRESS][DOMAIN_NAME]"
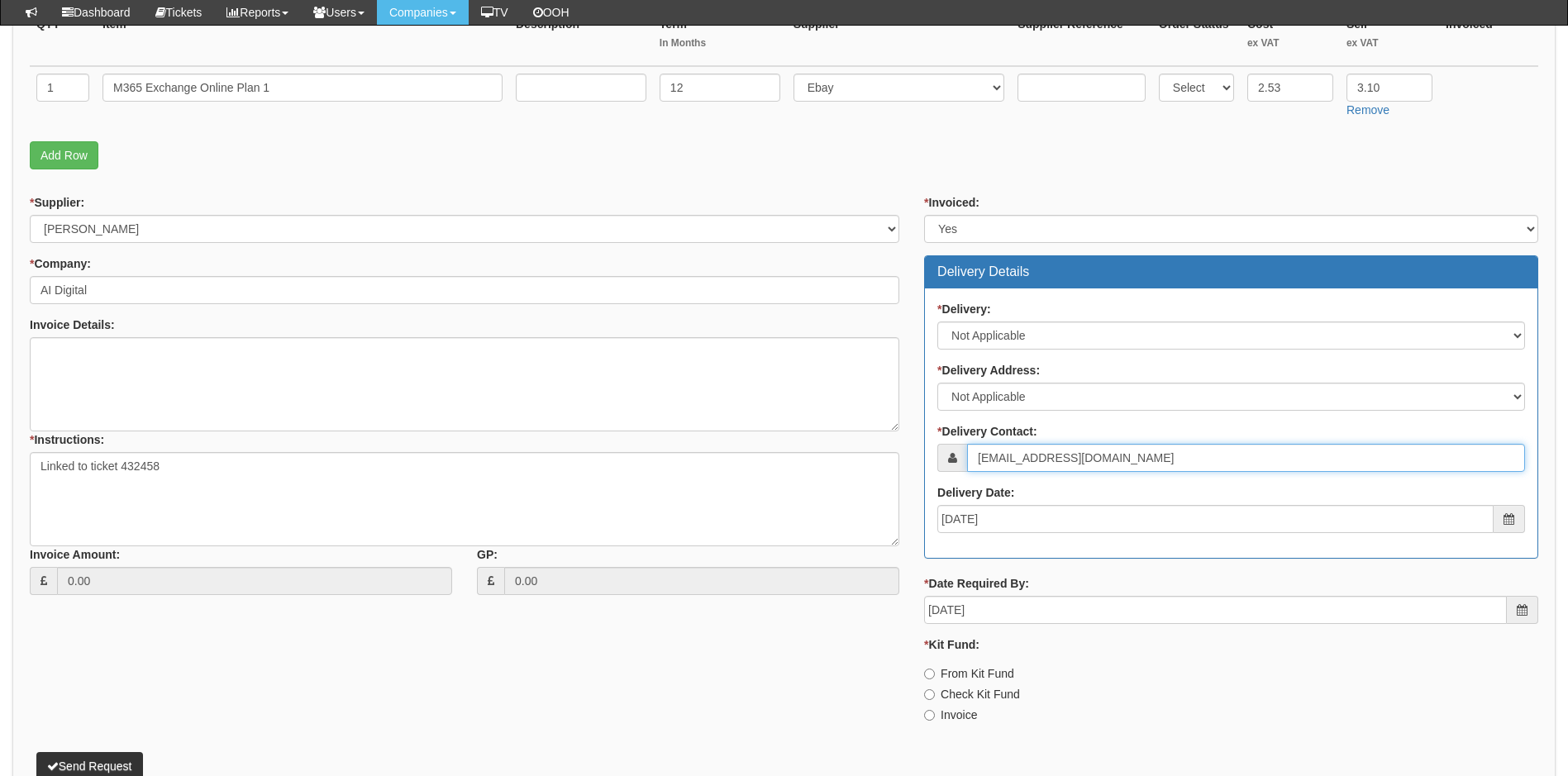
scroll to position [578, 0]
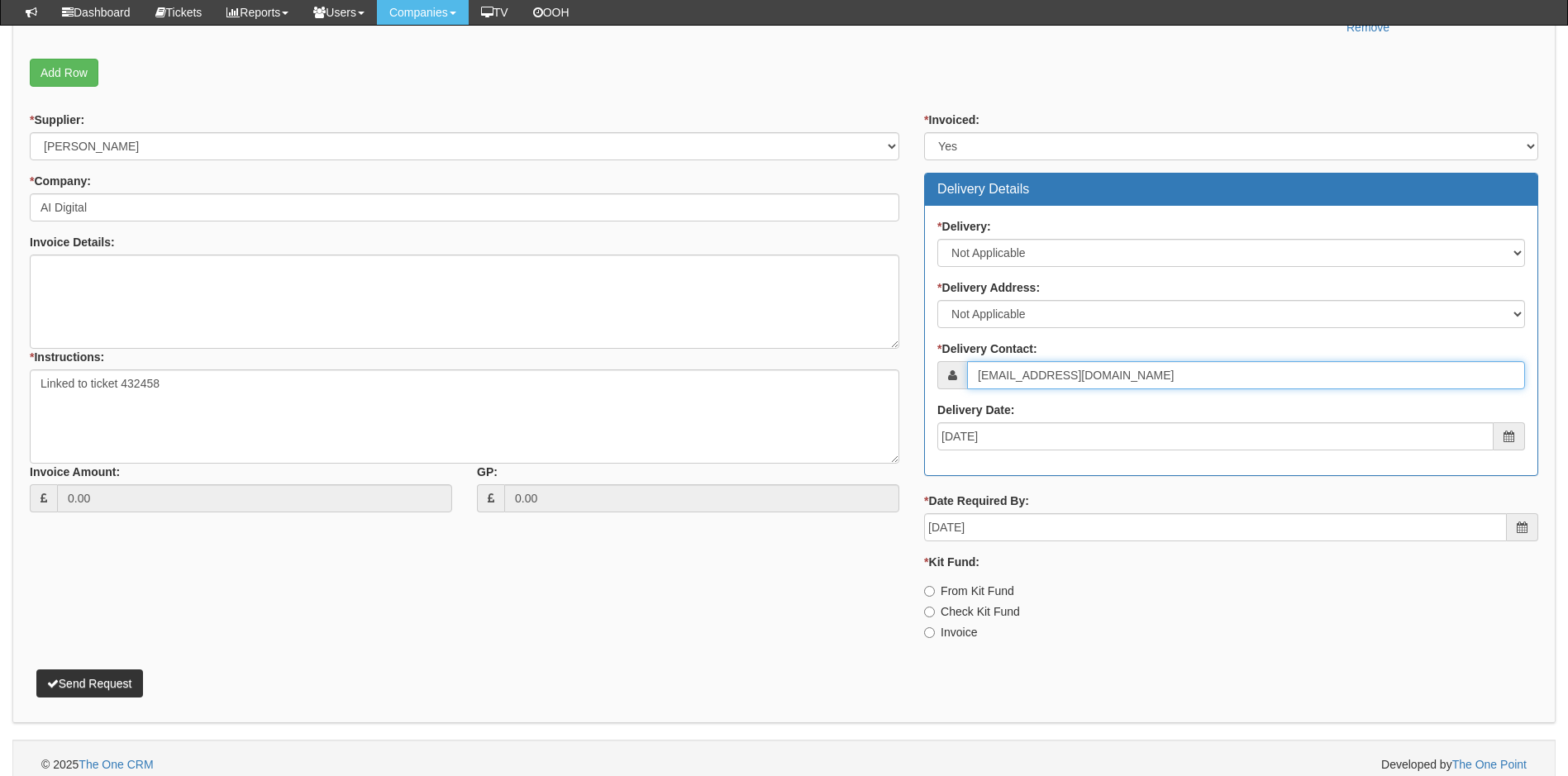
type input "[EMAIL_ADDRESS][DOMAIN_NAME]"
click at [930, 636] on input "Invoice" at bounding box center [929, 633] width 11 height 11
radio input "true"
click at [107, 684] on button "Send Request" at bounding box center [89, 684] width 107 height 28
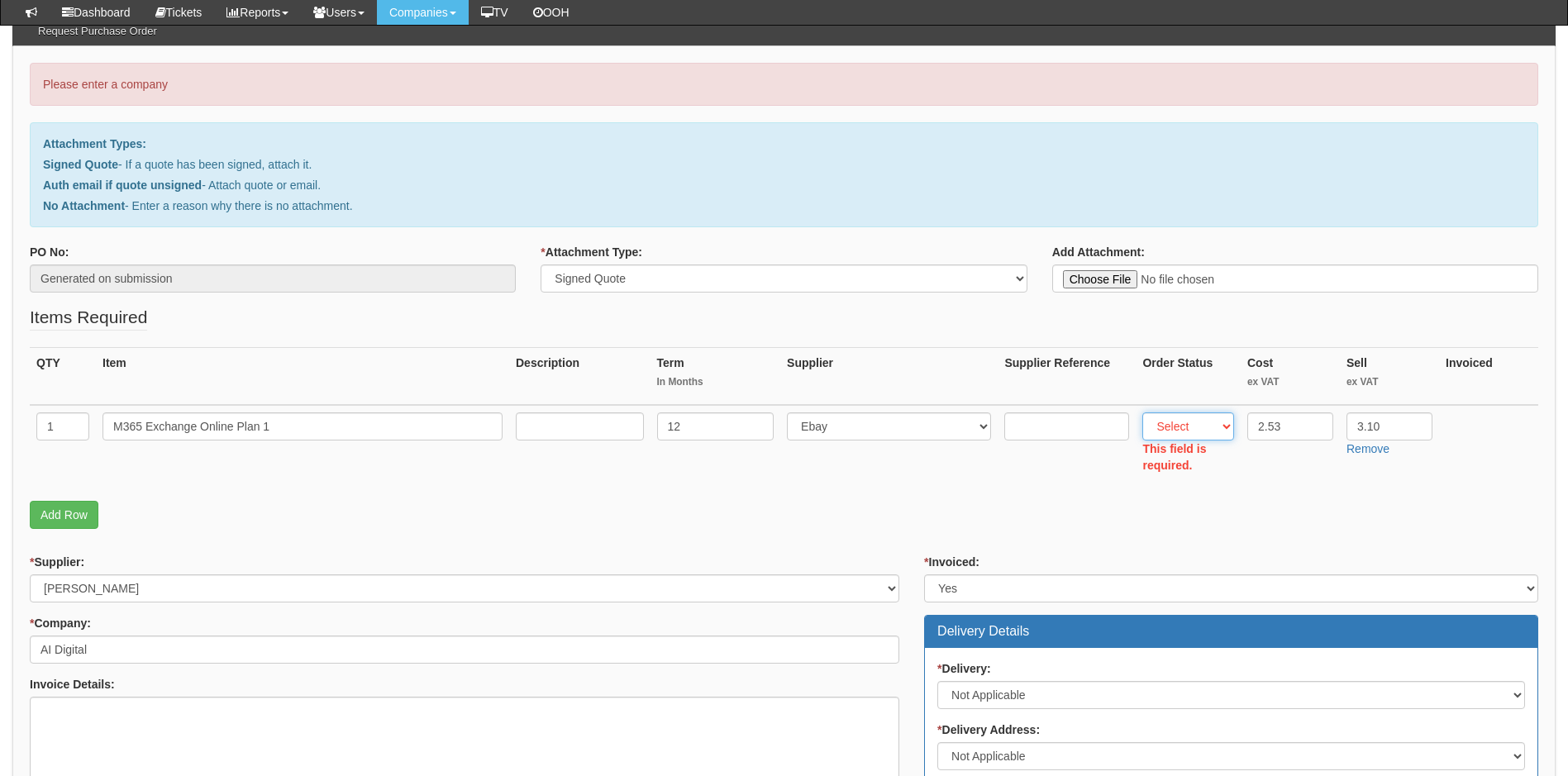
scroll to position [156, 0]
click at [1211, 429] on select "Select Back Order Delivered N/A Ordered Pending" at bounding box center [1188, 428] width 92 height 28
select select "4"
click at [1142, 413] on select "Select Back Order Delivered N/A Ordered Pending" at bounding box center [1188, 428] width 92 height 28
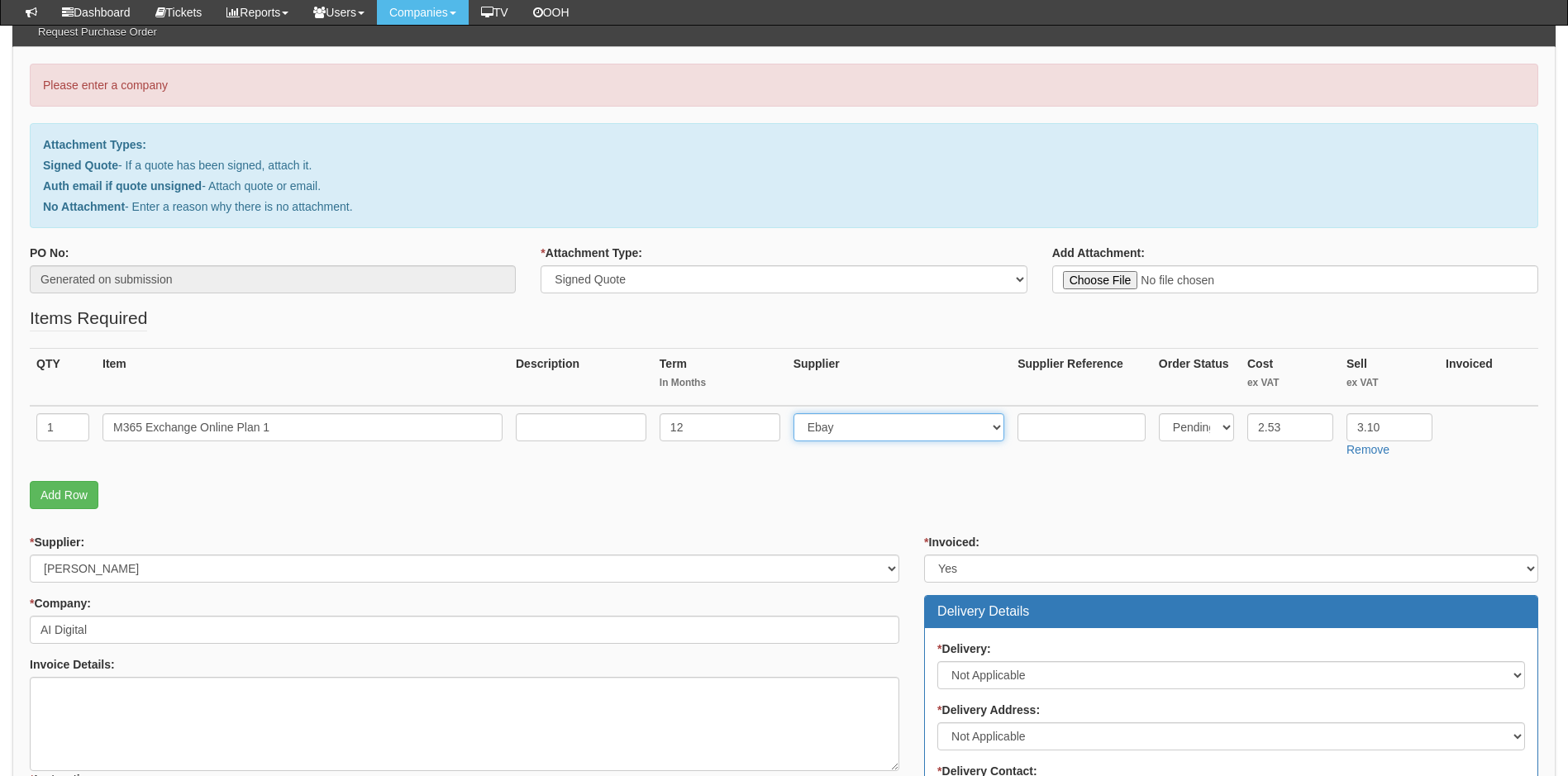
click at [892, 434] on select "Select 123 REG.co.uk 1Password 3 4Gon AA Jones Electric Ltd Abzorb Access Group…" at bounding box center [899, 428] width 211 height 28
select select "291"
click at [777, 490] on p "Add Row" at bounding box center [784, 495] width 1508 height 28
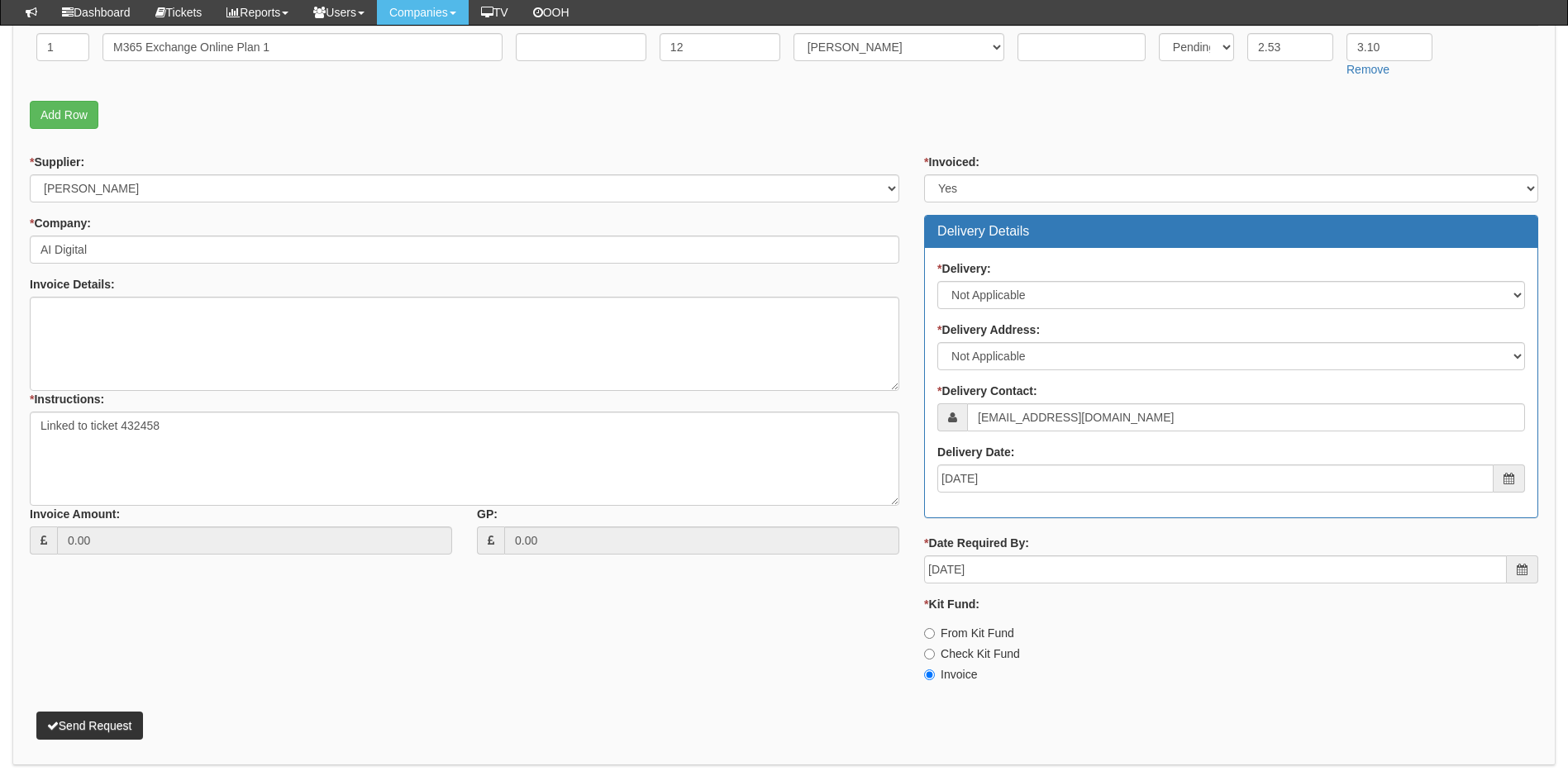
scroll to position [592, 0]
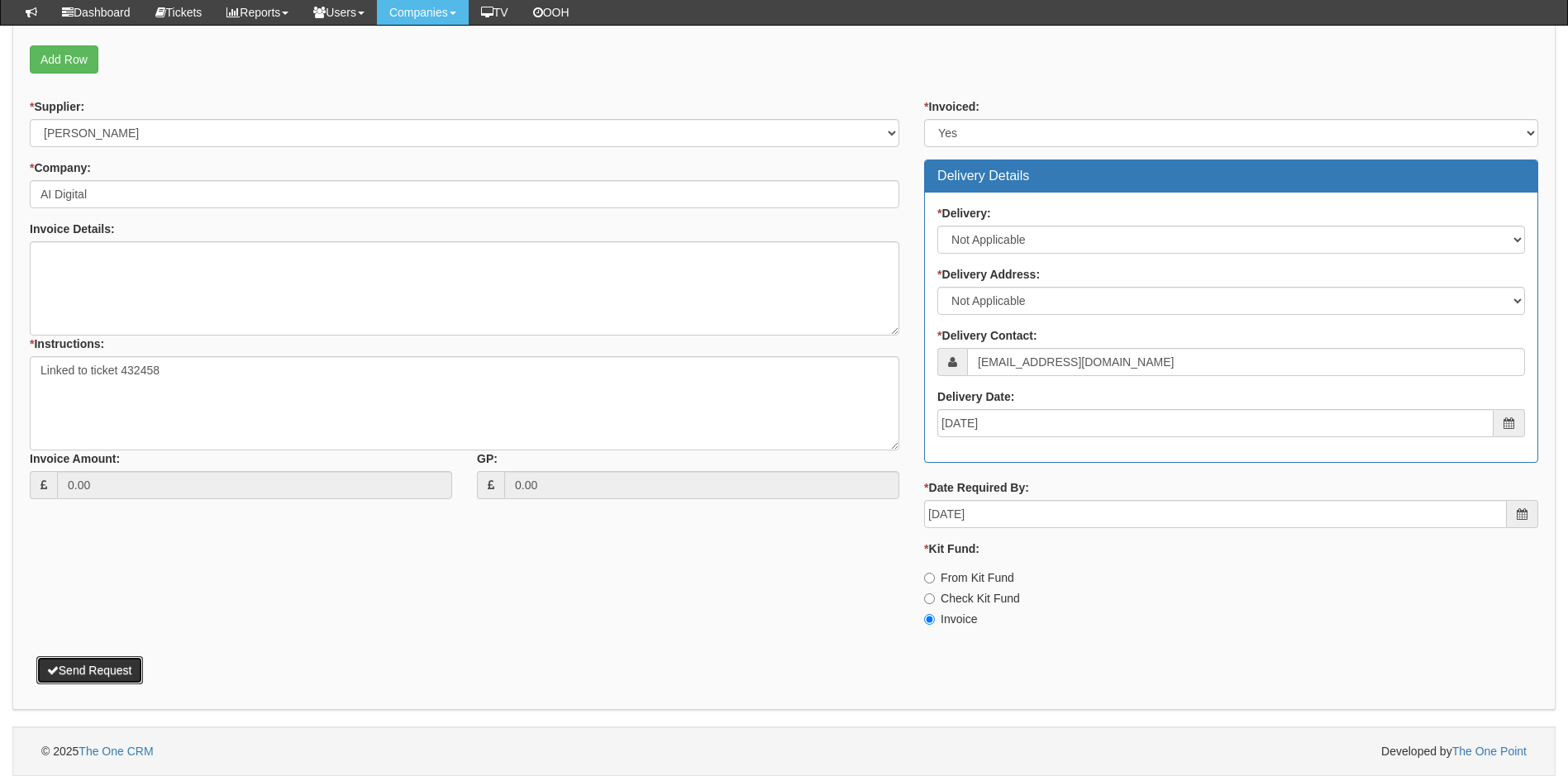
click at [123, 669] on button "Send Request" at bounding box center [89, 671] width 107 height 28
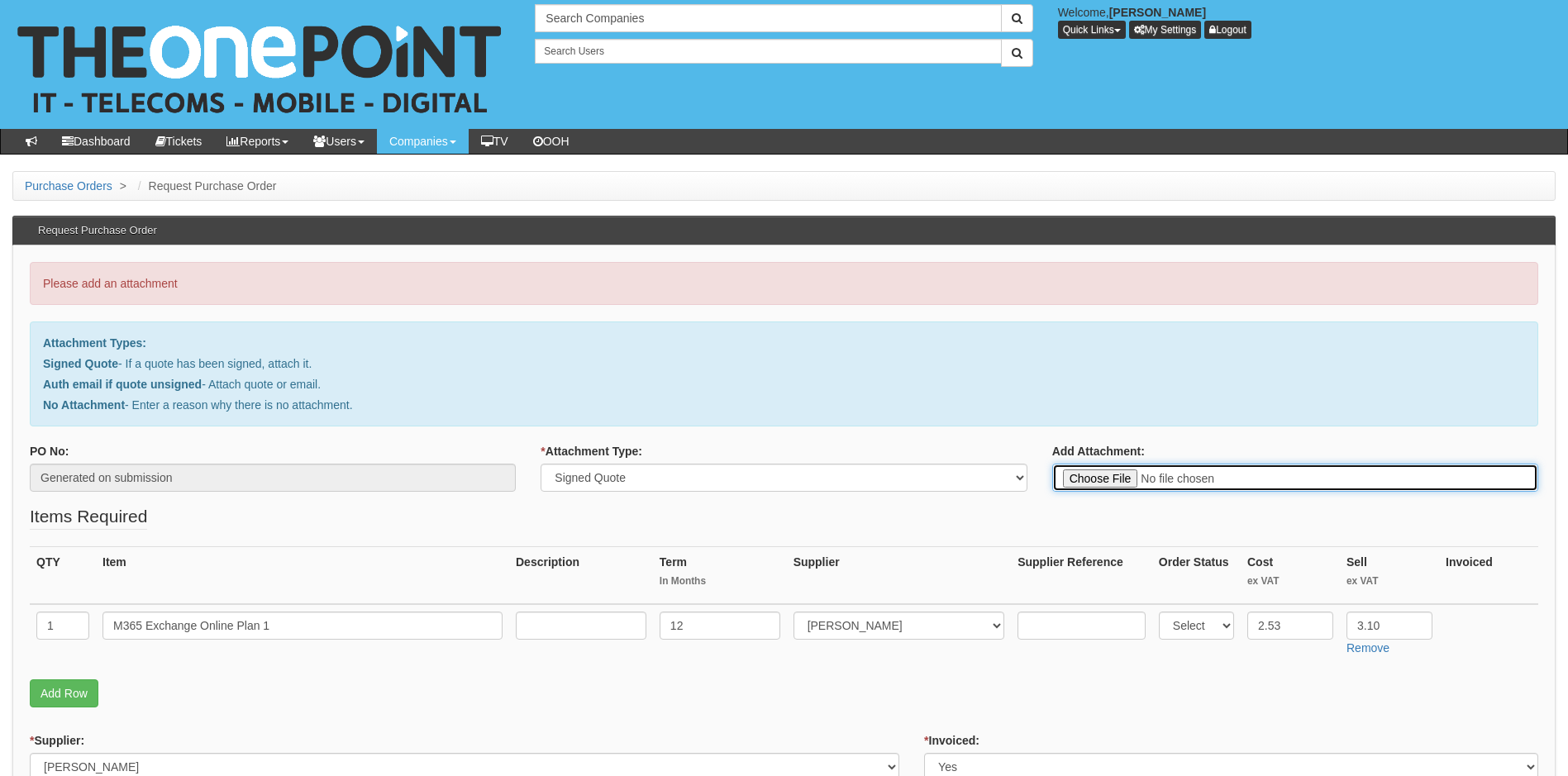
click at [1105, 479] on input "Add Attachment:" at bounding box center [1295, 478] width 486 height 28
type input "C:\fakepath\AI Digital - New Exchange Online Plan 1 Licence.pdf"
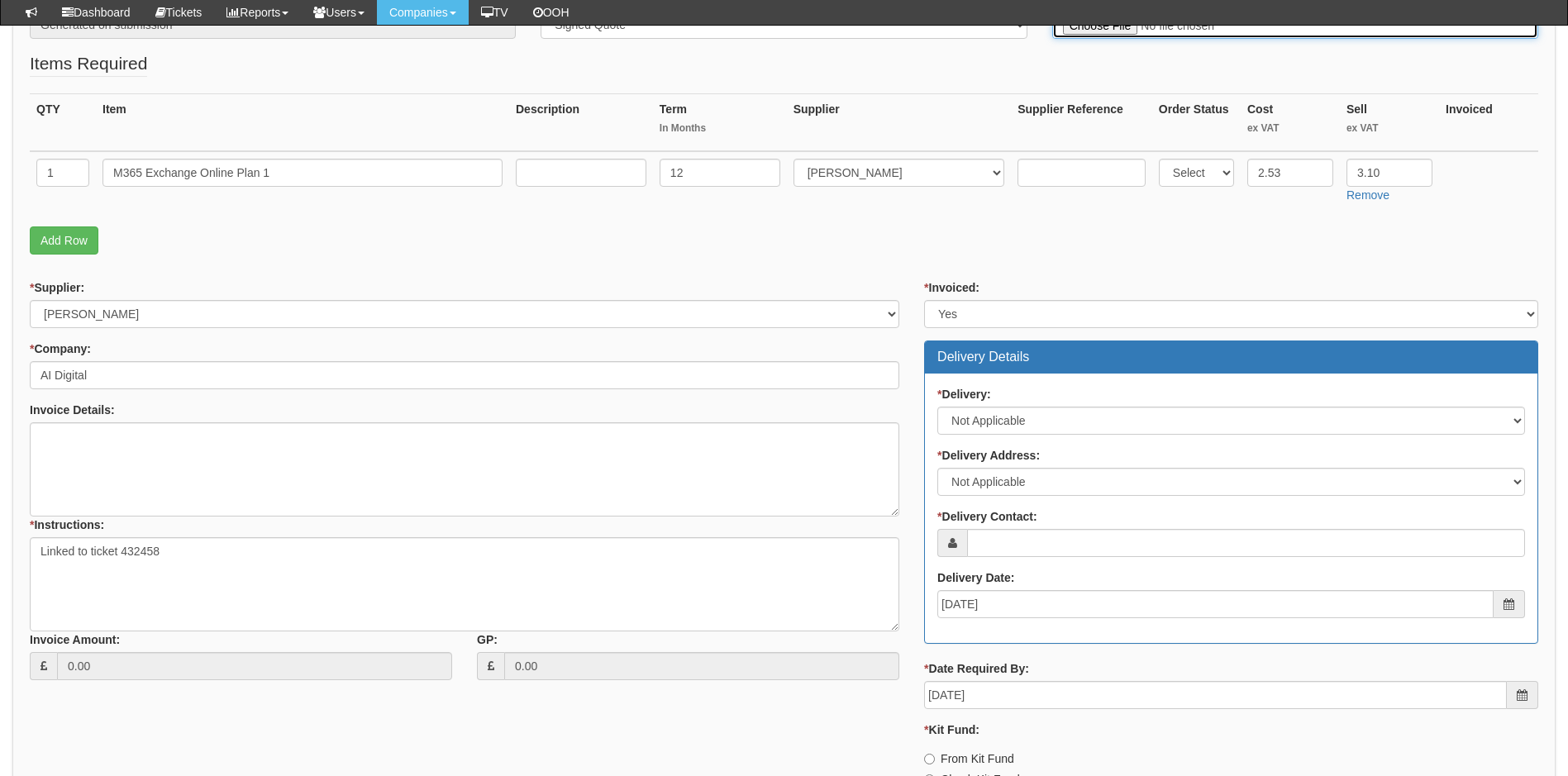
scroll to position [413, 0]
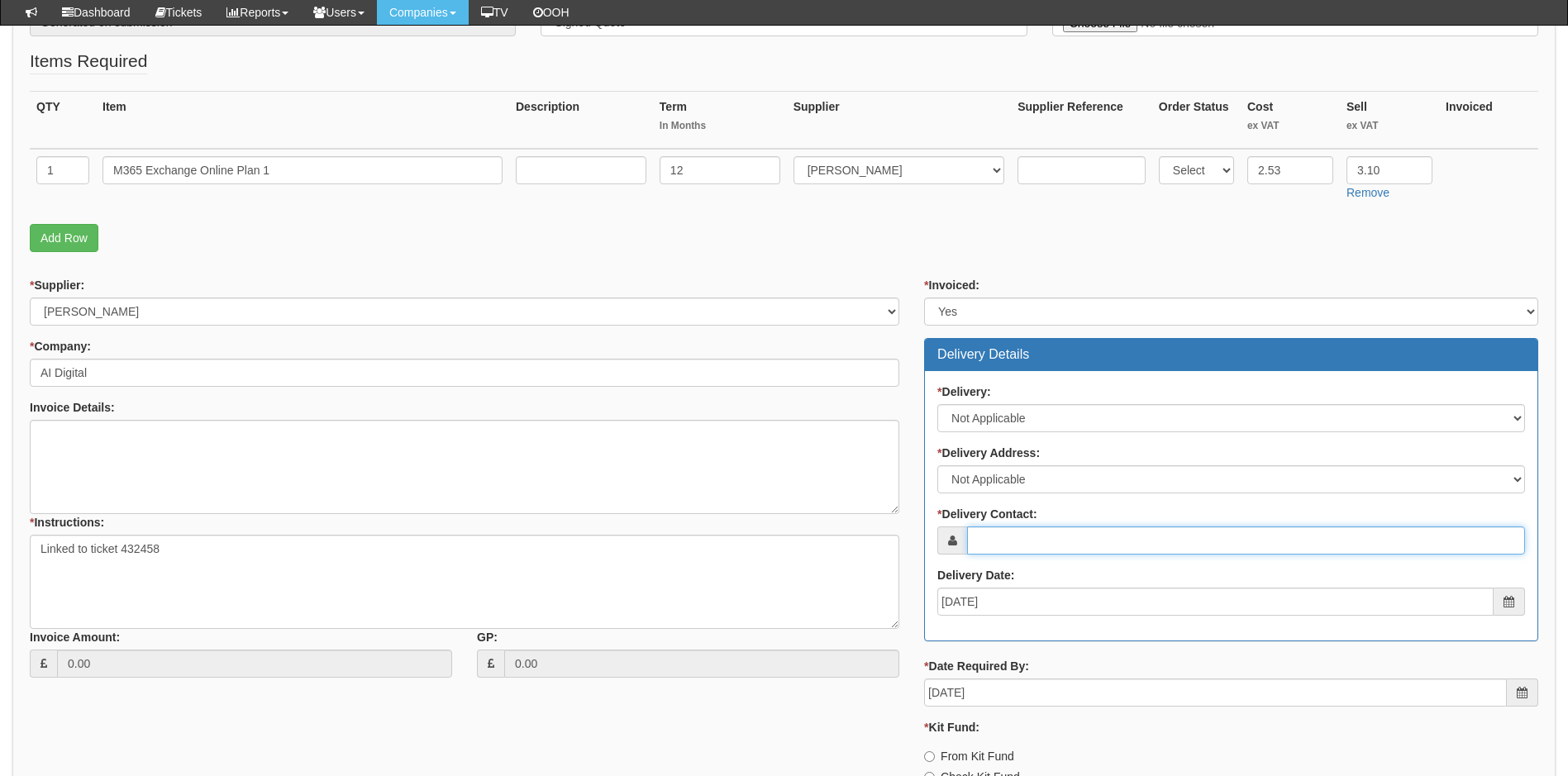
click at [1016, 543] on input "* Delivery Contact:" at bounding box center [1246, 541] width 558 height 28
paste input "[EMAIL_ADDRESS][DOMAIN_NAME]"
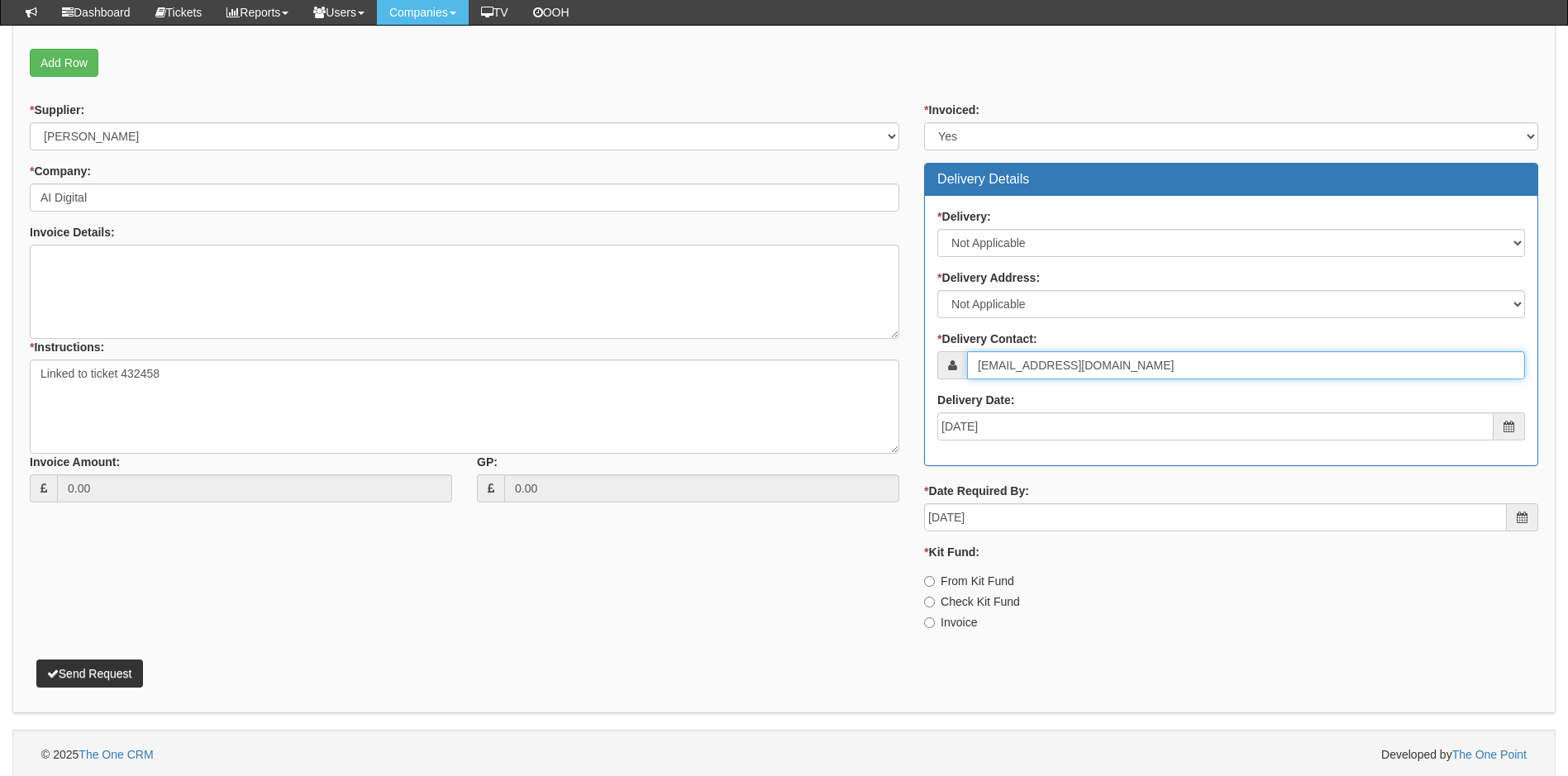
scroll to position [592, 0]
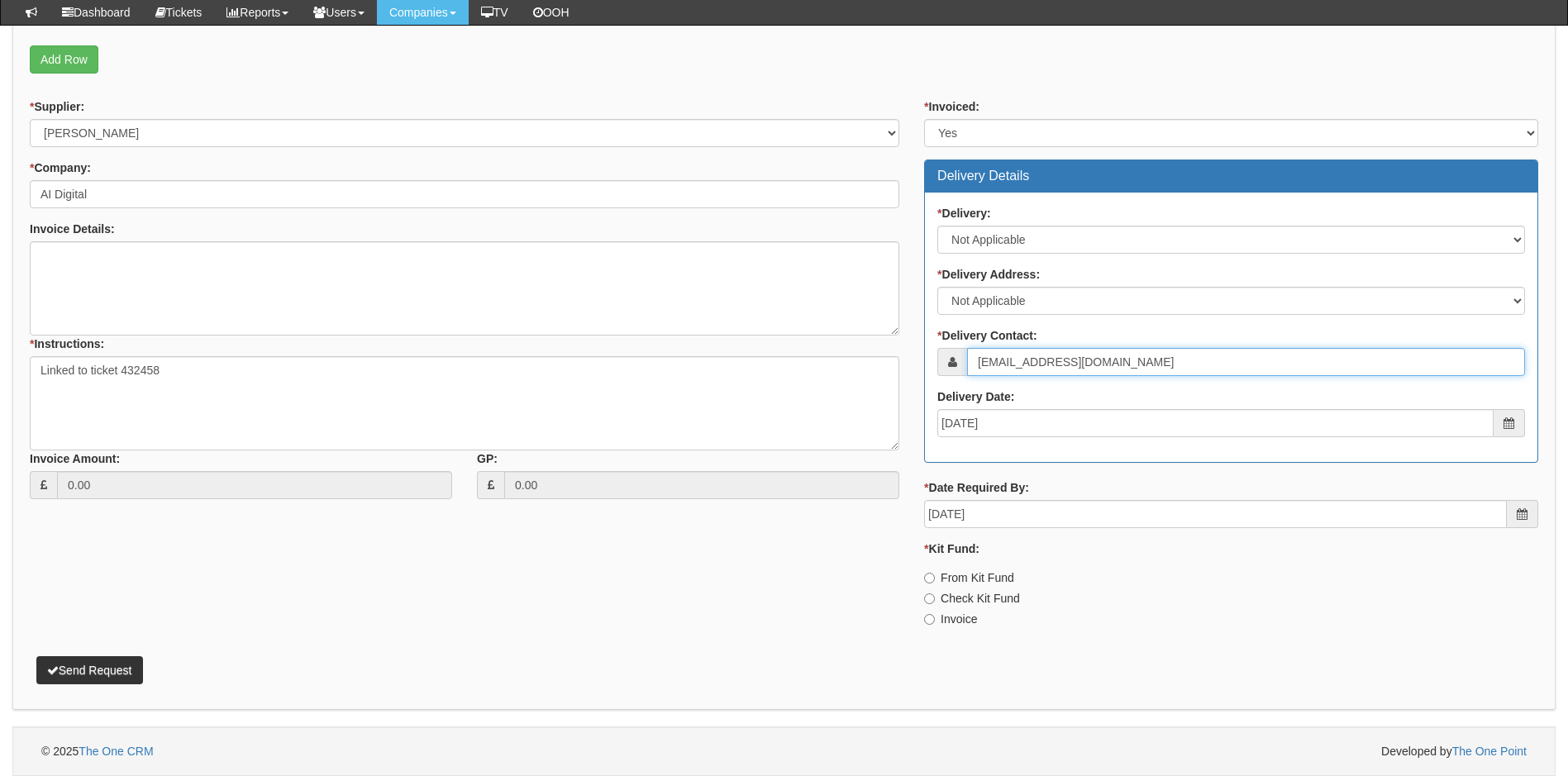
type input "[EMAIL_ADDRESS][DOMAIN_NAME]"
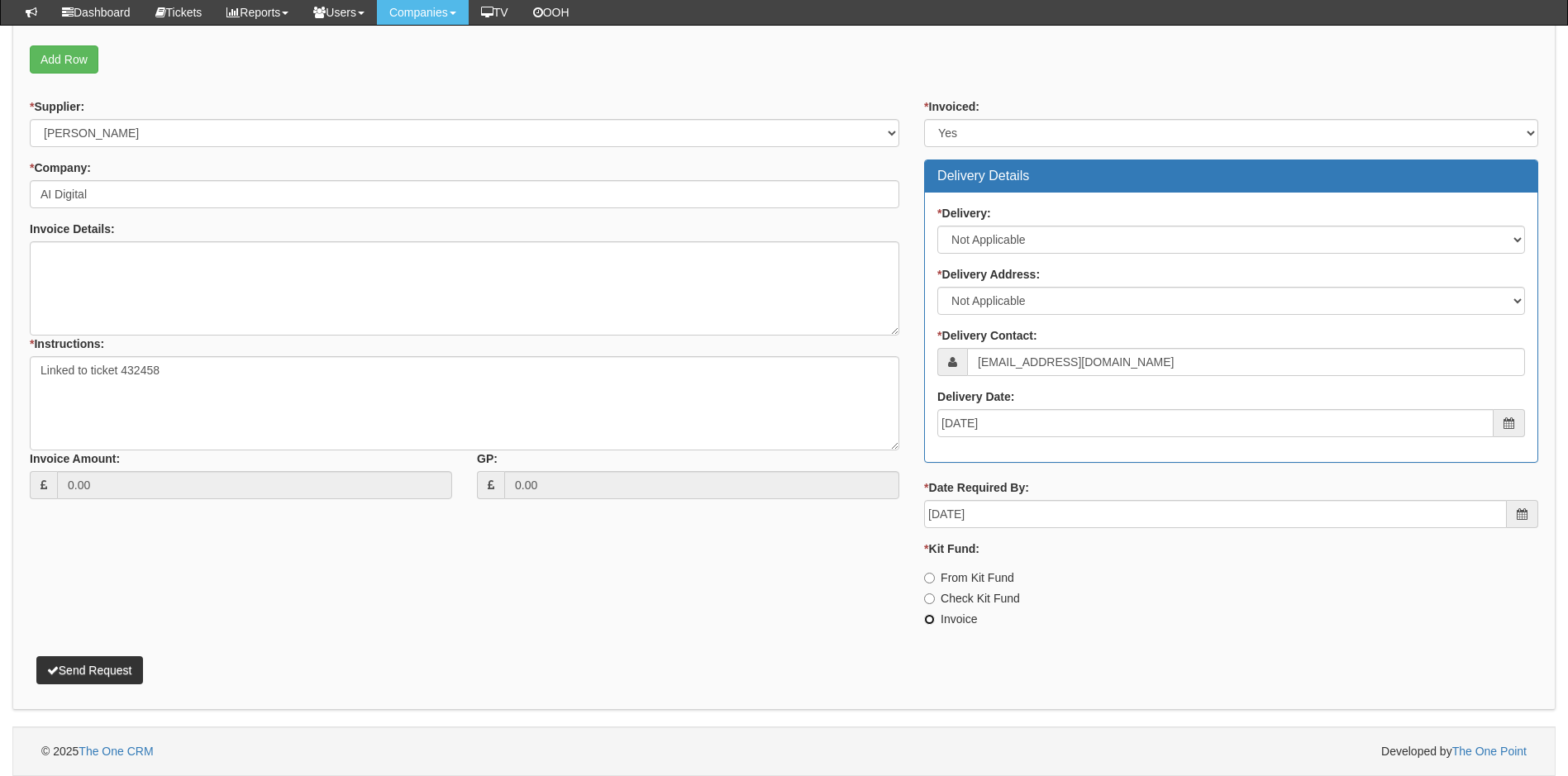
click at [932, 620] on input "Invoice" at bounding box center [929, 620] width 11 height 11
radio input "true"
click at [97, 650] on p "Send Request" at bounding box center [784, 662] width 1508 height 45
click at [103, 669] on button "Send Request" at bounding box center [89, 671] width 107 height 28
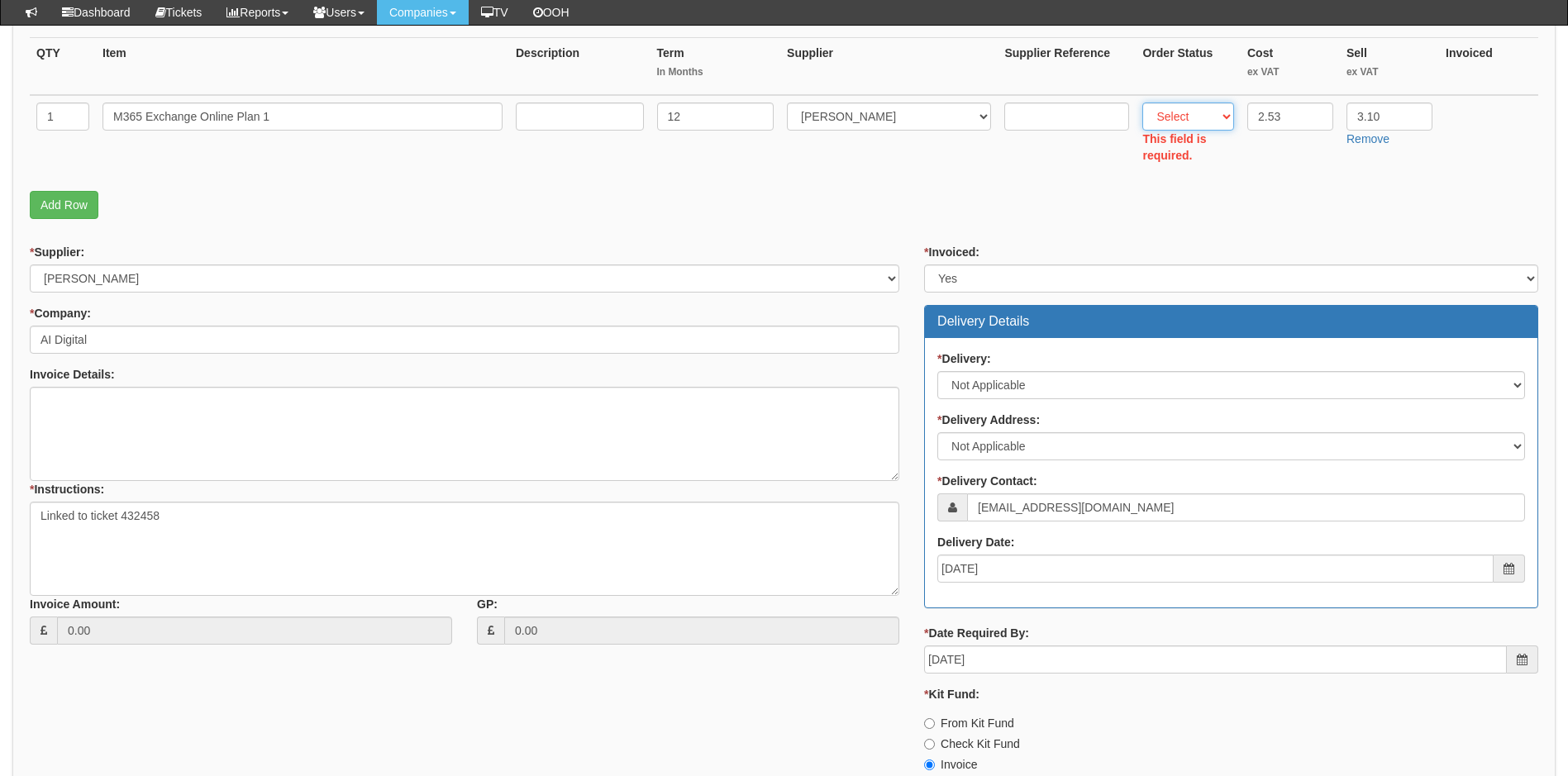
scroll to position [321, 0]
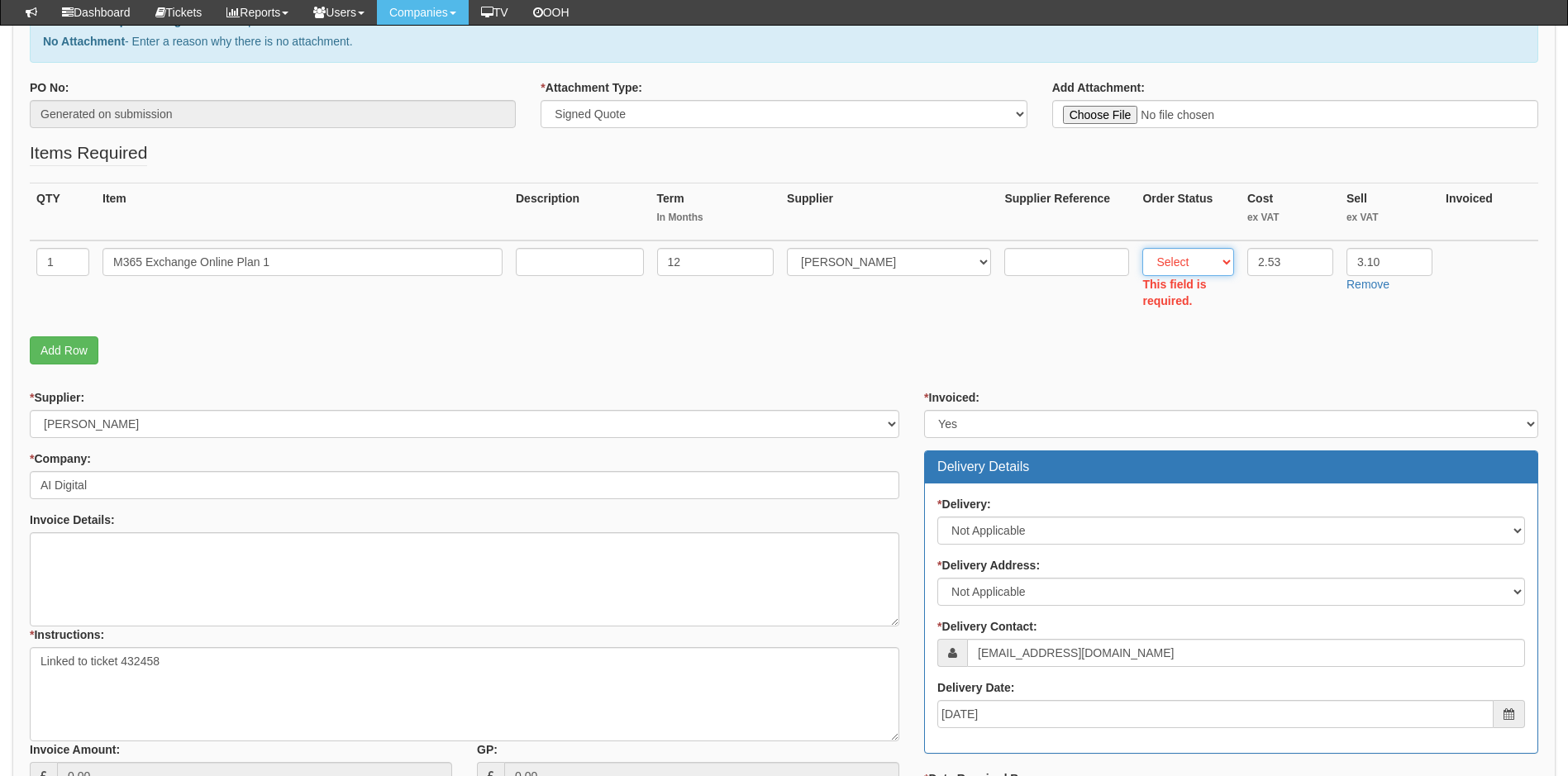
click at [1223, 262] on select "Select Back Order Delivered N/A Ordered Pending" at bounding box center [1188, 262] width 92 height 28
select select "4"
click at [1142, 248] on select "Select Back Order Delivered N/A Ordered Pending" at bounding box center [1188, 262] width 92 height 28
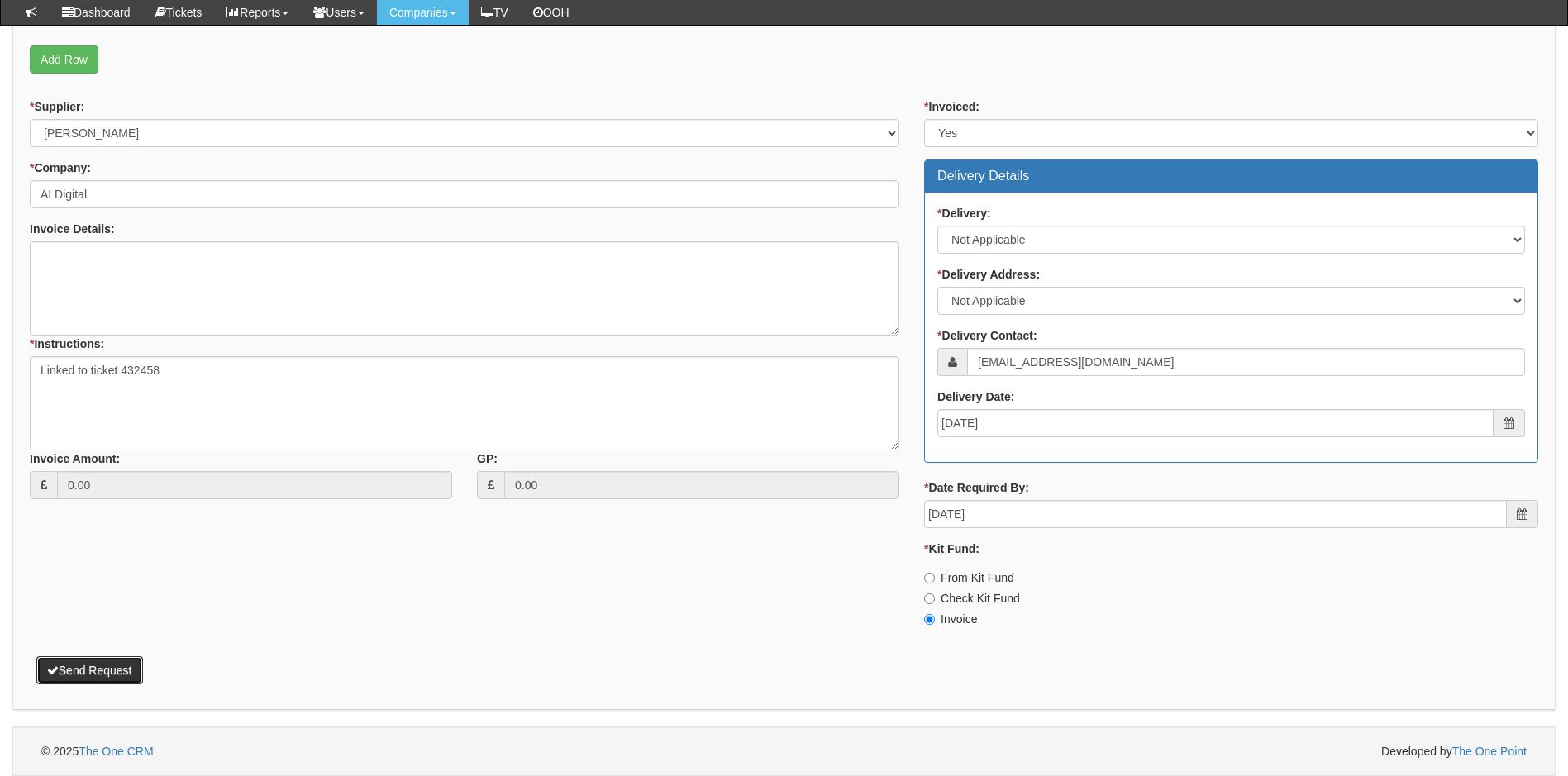
scroll to position [592, 0]
click at [116, 676] on button "Send Request" at bounding box center [89, 671] width 107 height 28
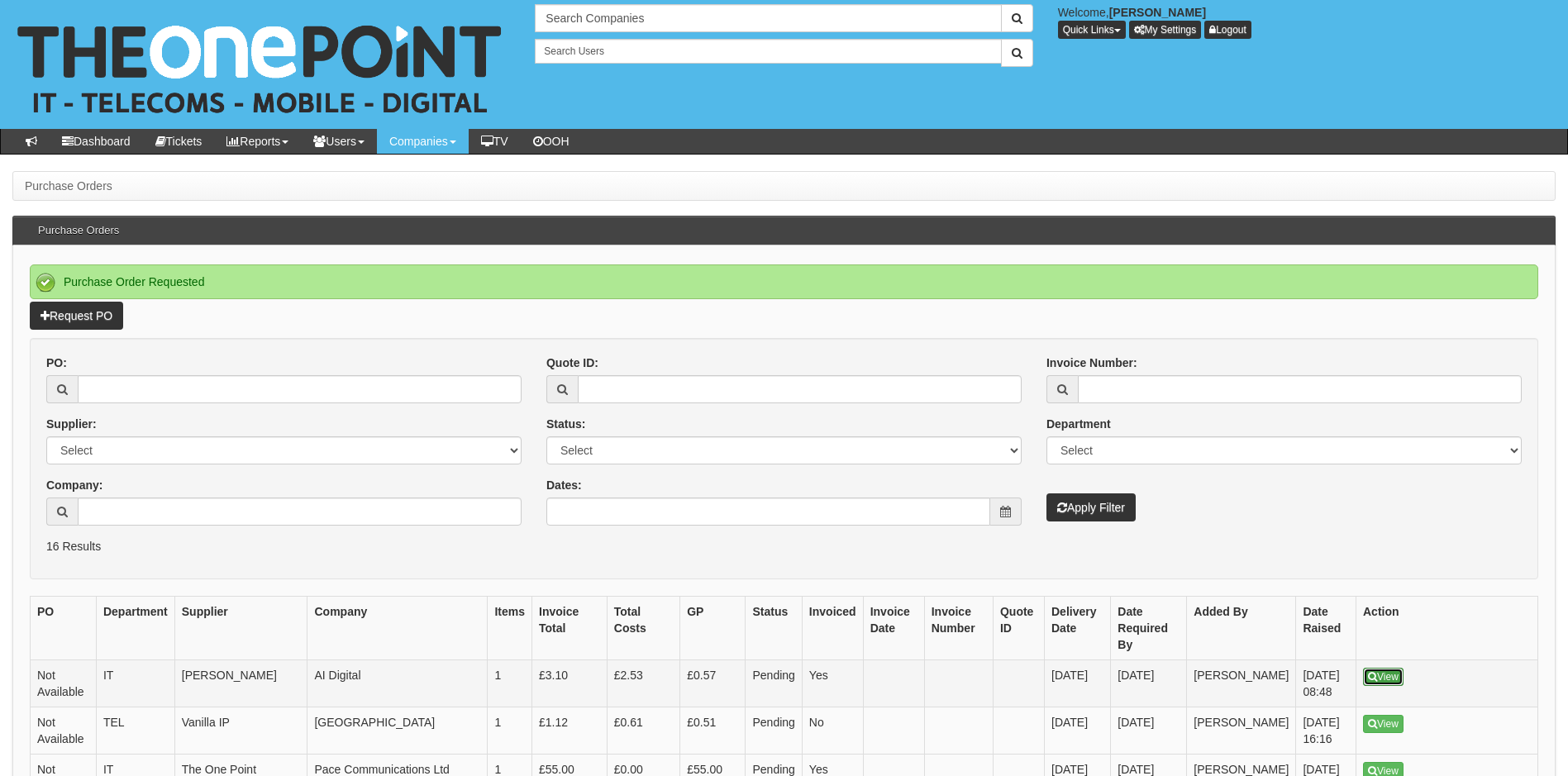
click at [1390, 668] on link "View" at bounding box center [1383, 677] width 40 height 18
